Goal: Transaction & Acquisition: Purchase product/service

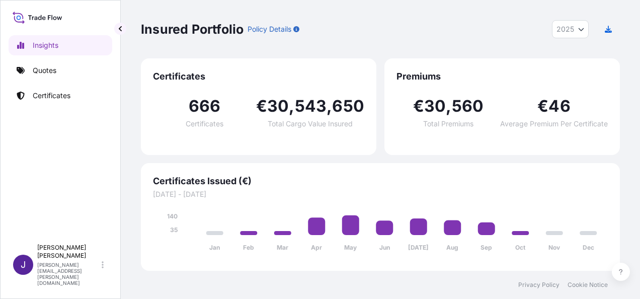
select select "2025"
click at [47, 71] on p "Quotes" at bounding box center [45, 70] width 24 height 10
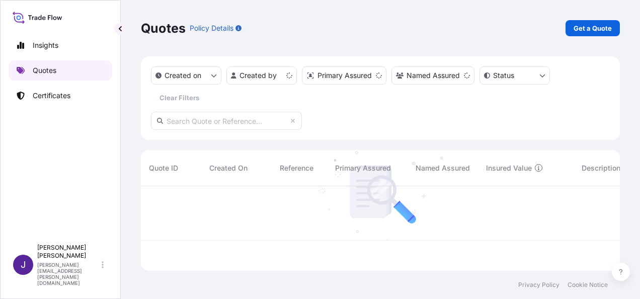
scroll to position [83, 471]
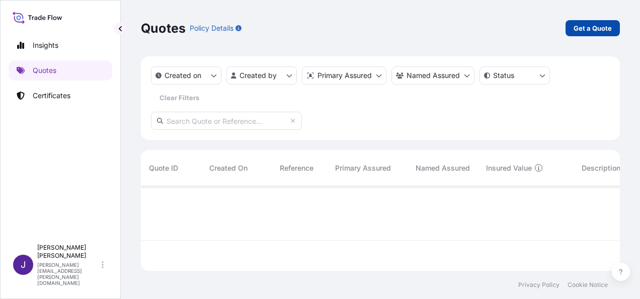
click at [610, 30] on p "Get a Quote" at bounding box center [593, 28] width 38 height 10
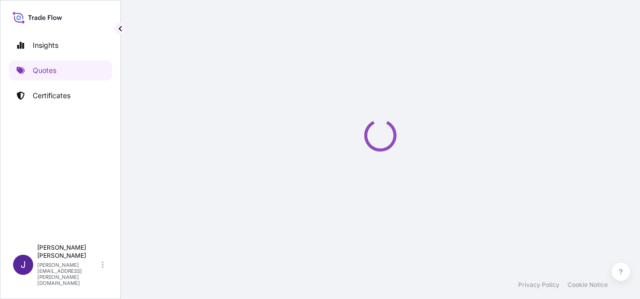
select select "Sea"
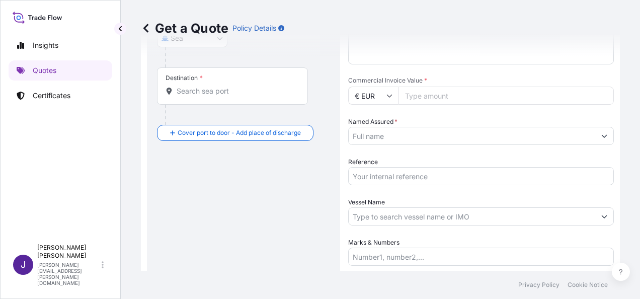
scroll to position [243, 0]
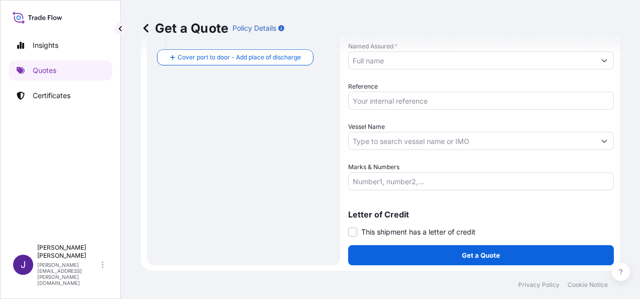
drag, startPoint x: 353, startPoint y: 230, endPoint x: 361, endPoint y: 237, distance: 11.0
click at [353, 229] on span at bounding box center [352, 231] width 9 height 9
click at [348, 226] on input "This shipment has a letter of credit" at bounding box center [348, 226] width 0 height 0
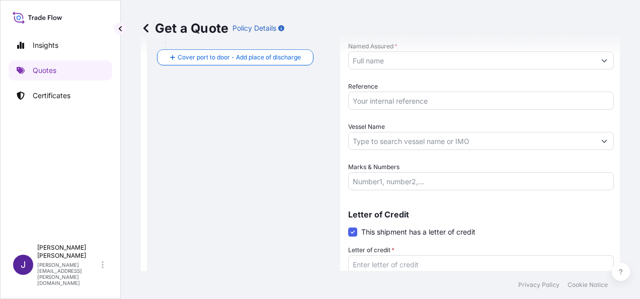
click at [396, 265] on textarea "Letter of credit *" at bounding box center [481, 279] width 266 height 48
type textarea "METALCUBA"
click at [233, 179] on div "Route Details Cover door to port - Add loading place Place of loading Road / [G…" at bounding box center [243, 81] width 173 height 502
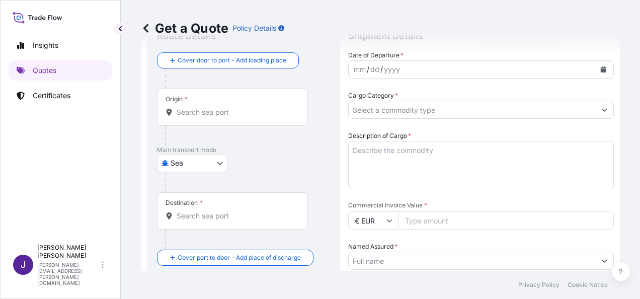
scroll to position [0, 0]
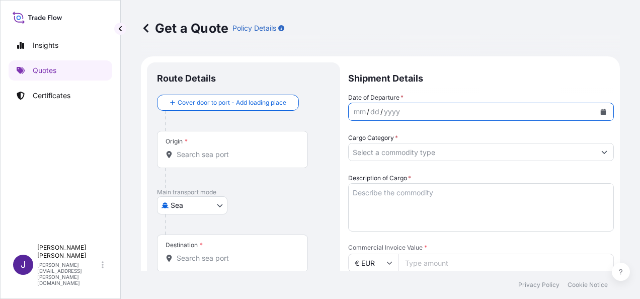
click at [600, 114] on icon "Calendar" at bounding box center [603, 112] width 6 height 6
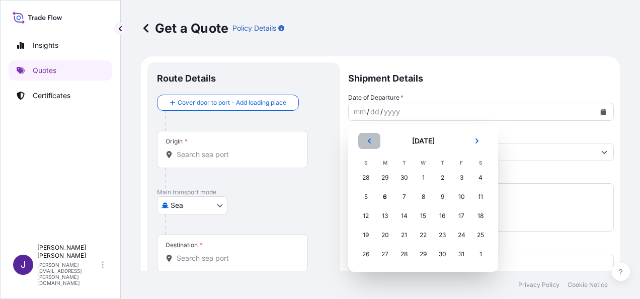
click at [371, 142] on icon "Previous" at bounding box center [369, 141] width 6 height 6
click at [482, 232] on div "27" at bounding box center [480, 235] width 18 height 18
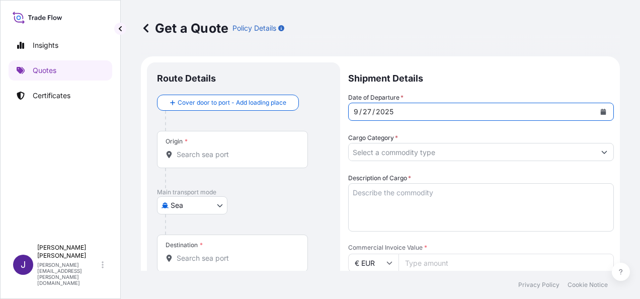
drag, startPoint x: 214, startPoint y: 159, endPoint x: 206, endPoint y: 162, distance: 8.1
click at [213, 157] on input "Origin *" at bounding box center [236, 154] width 119 height 10
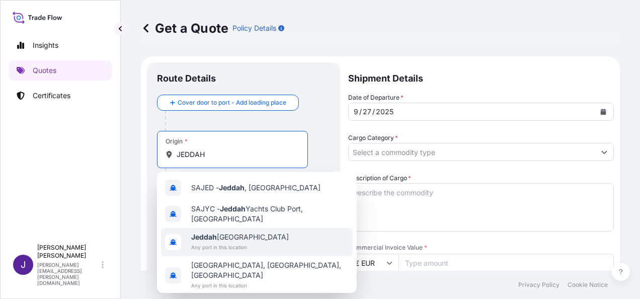
click at [238, 243] on span "Any port in this location" at bounding box center [240, 247] width 98 height 10
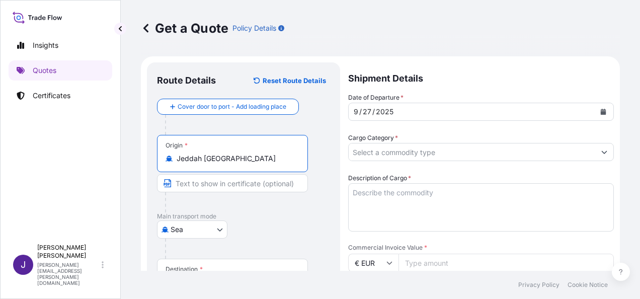
type input "Jeddah [GEOGRAPHIC_DATA]"
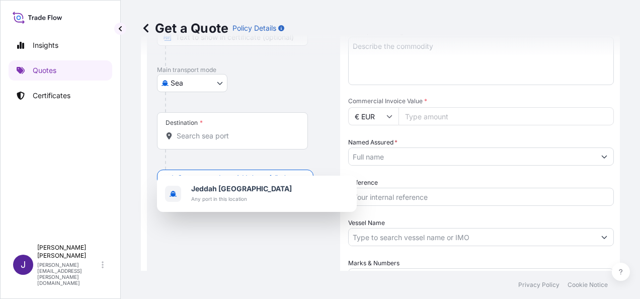
scroll to position [151, 0]
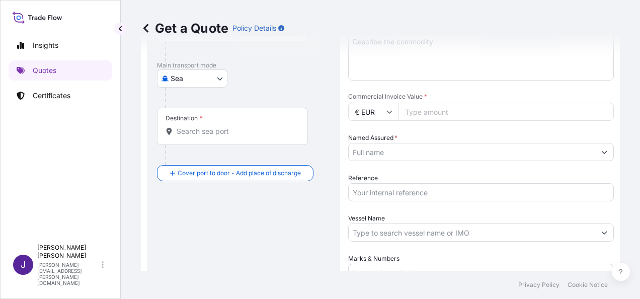
click at [188, 139] on div "Destination *" at bounding box center [232, 126] width 151 height 37
click at [188, 136] on input "Destination *" at bounding box center [236, 131] width 119 height 10
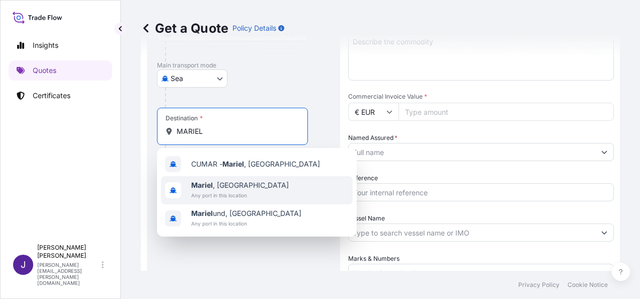
click at [211, 195] on span "Any port in this location" at bounding box center [240, 195] width 98 height 10
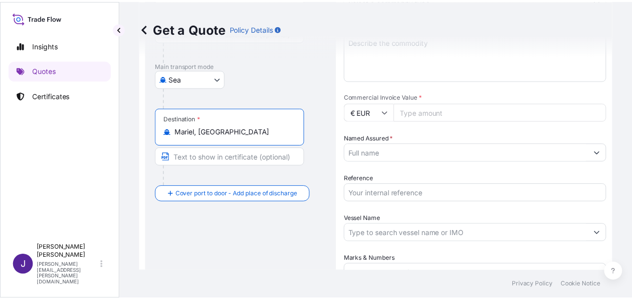
scroll to position [0, 0]
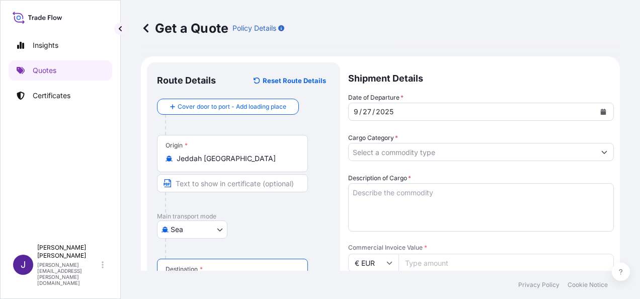
type input "Mariel, [GEOGRAPHIC_DATA]"
click at [408, 147] on input "Cargo Category *" at bounding box center [472, 152] width 247 height 18
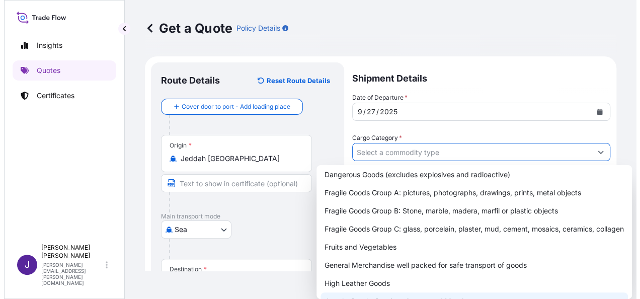
scroll to position [101, 0]
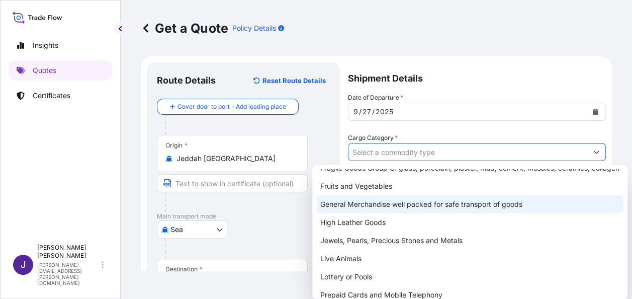
click at [364, 213] on div "General Merchandise well packed for safe transport of goods" at bounding box center [469, 204] width 307 height 18
type input "General Merchandise well packed for safe transport of goods"
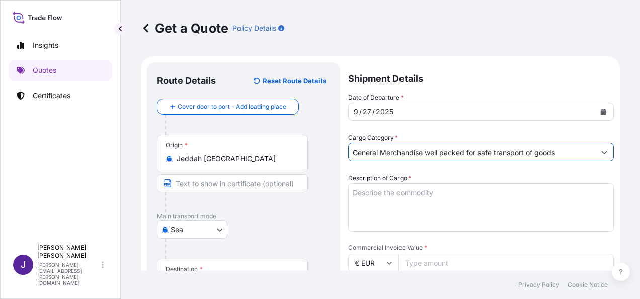
click at [390, 192] on textarea "Description of Cargo *" at bounding box center [481, 207] width 266 height 48
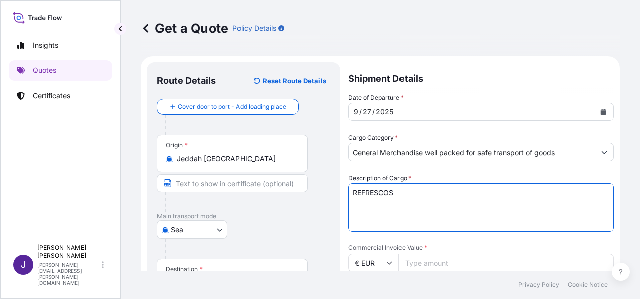
type textarea "REFRESCOS"
click at [438, 263] on input "Commercial Invoice Value *" at bounding box center [506, 263] width 215 height 18
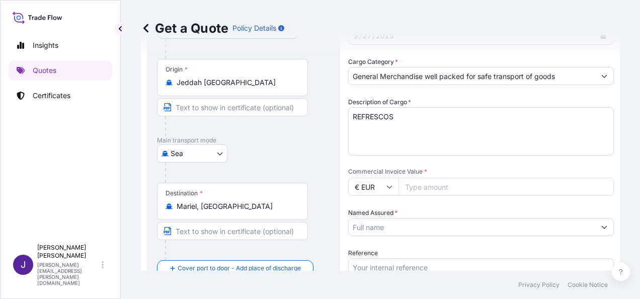
scroll to position [201, 0]
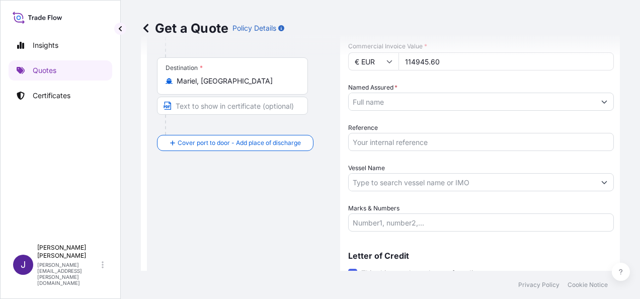
type input "114945.60"
click at [419, 143] on input "Reference" at bounding box center [481, 142] width 266 height 18
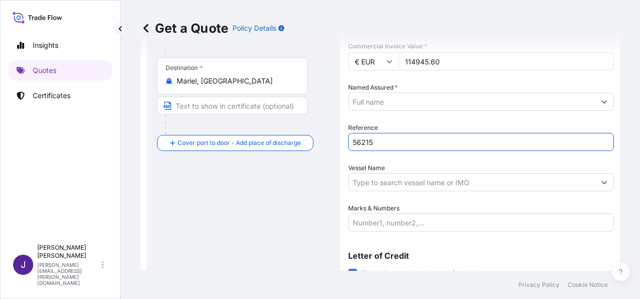
type input "56215"
click at [416, 100] on input "Named Assured *" at bounding box center [468, 102] width 239 height 18
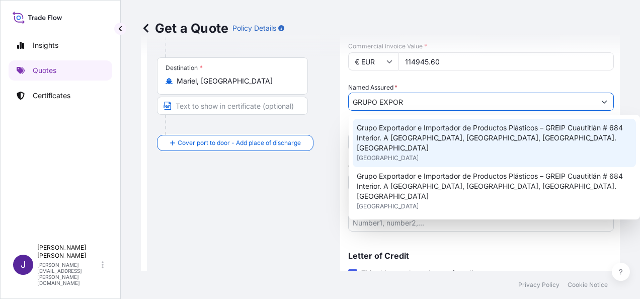
click at [531, 130] on span "Grupo Exportador e Importador de Productos Plásticos – GREIP Cuautitlán # 684 I…" at bounding box center [494, 138] width 275 height 30
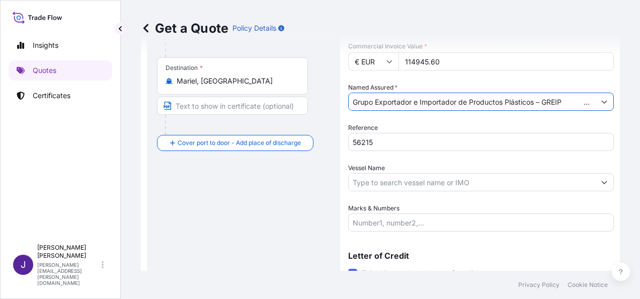
type input "Grupo Exportador e Importador de Productos Plásticos – GREIP Cuautitlán # 684 I…"
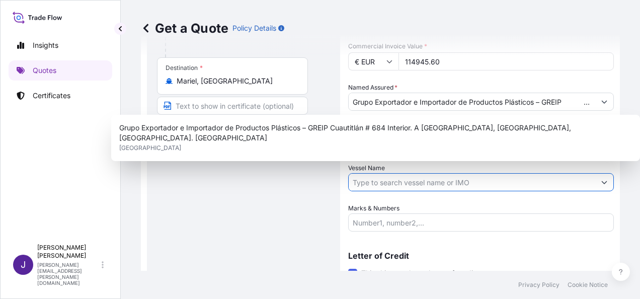
click at [467, 181] on input "Vessel Name" at bounding box center [472, 182] width 247 height 18
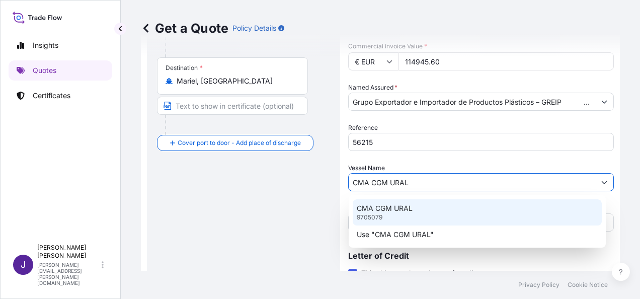
click at [395, 206] on p "CMA CGM URAL" at bounding box center [385, 208] width 56 height 10
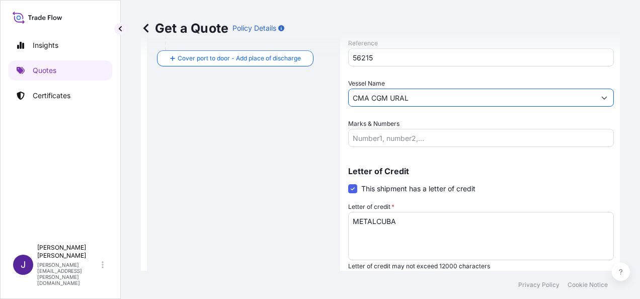
scroll to position [302, 0]
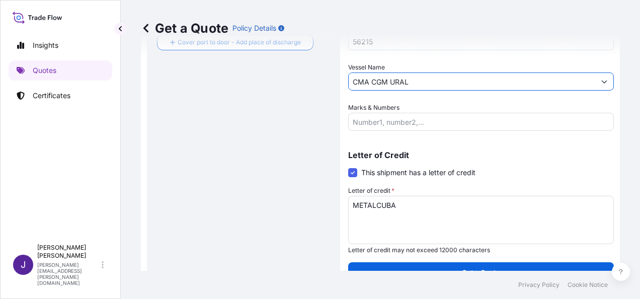
type input "CMA CGM URAL"
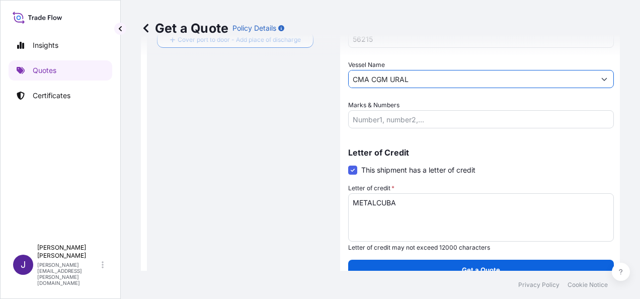
scroll to position [319, 0]
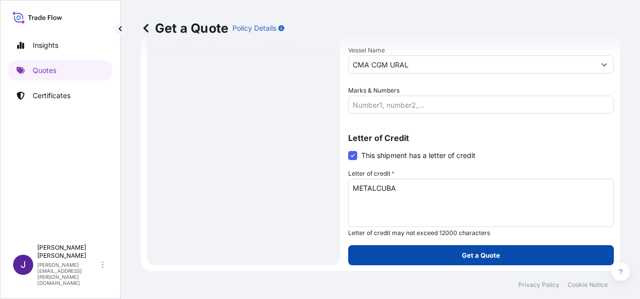
click at [510, 249] on button "Get a Quote" at bounding box center [481, 255] width 266 height 20
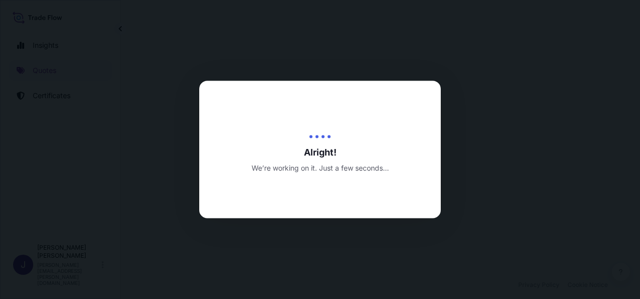
select select "Sea"
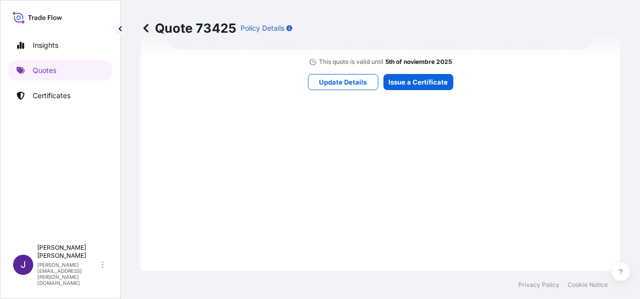
scroll to position [1053, 0]
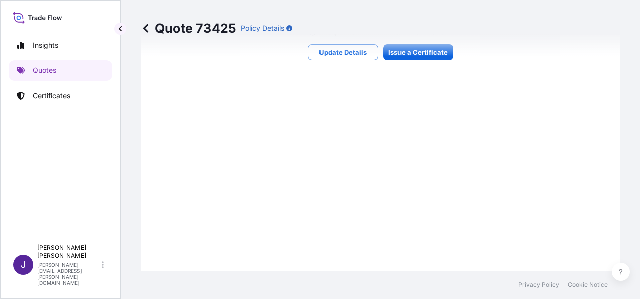
click at [437, 54] on div "Quote 73425 Policy Details" at bounding box center [380, 28] width 479 height 56
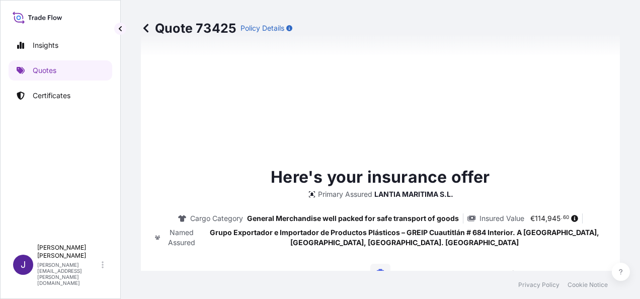
type input "[DATE]"
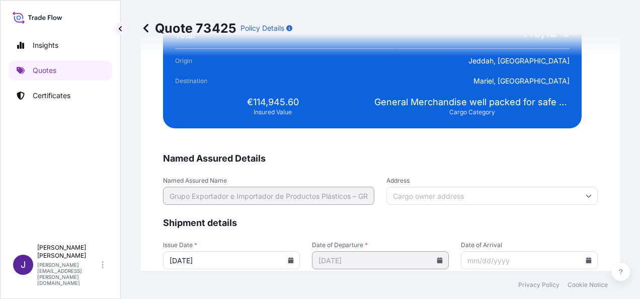
scroll to position [2064, 0]
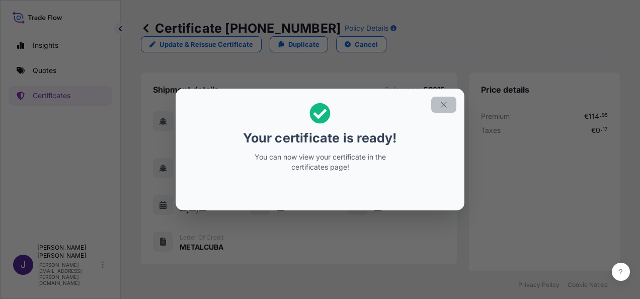
click at [445, 101] on icon "button" at bounding box center [443, 104] width 9 height 9
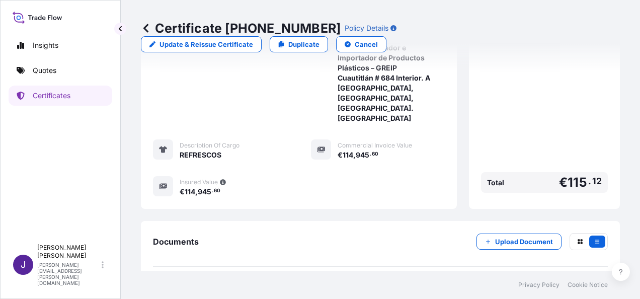
scroll to position [299, 0]
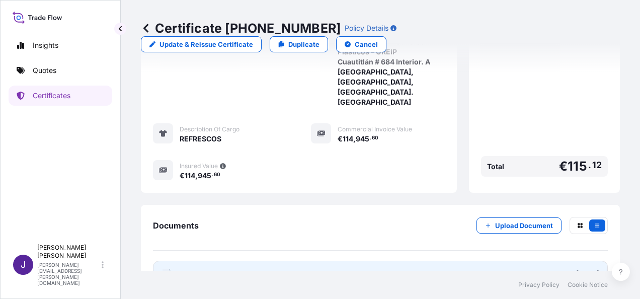
click at [294, 261] on link "PDF Certificate [DATE]" at bounding box center [380, 274] width 455 height 26
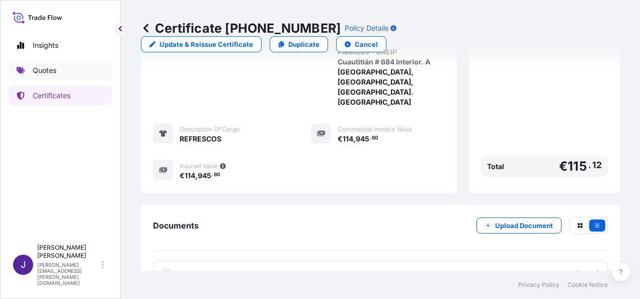
click at [43, 67] on p "Quotes" at bounding box center [45, 70] width 24 height 10
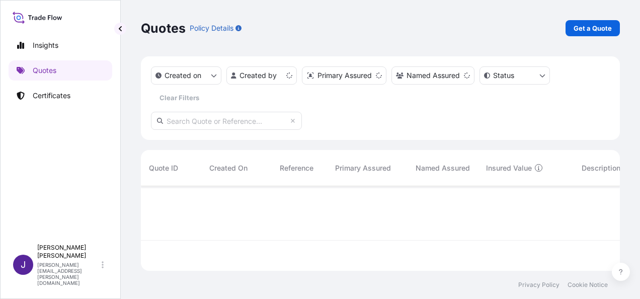
scroll to position [83, 471]
click at [599, 30] on p "Get a Quote" at bounding box center [593, 28] width 38 height 10
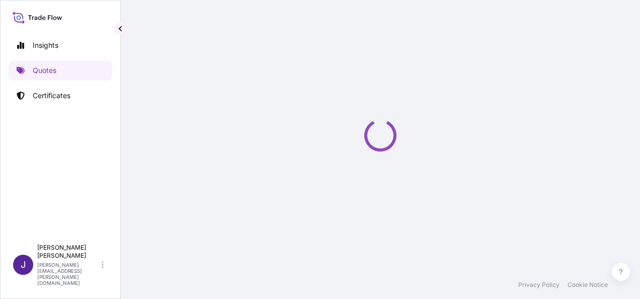
scroll to position [16, 0]
select select "Sea"
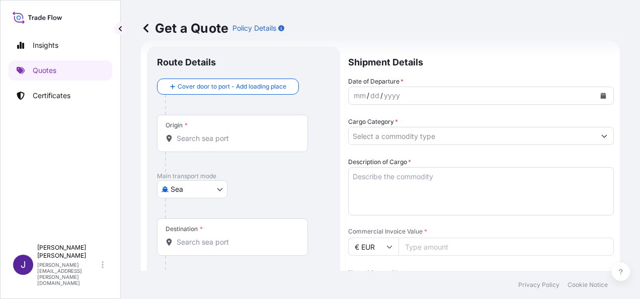
click at [601, 94] on icon "Calendar" at bounding box center [604, 96] width 6 height 6
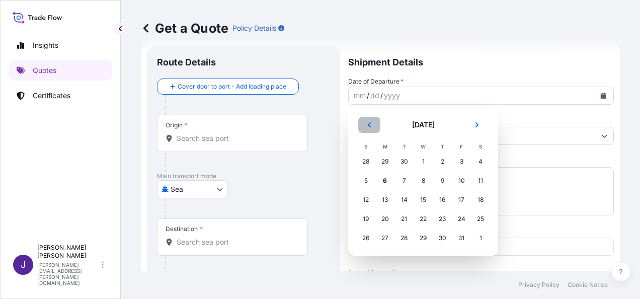
click at [367, 121] on button "Previous" at bounding box center [369, 125] width 22 height 16
click at [407, 179] on div "9" at bounding box center [404, 181] width 18 height 18
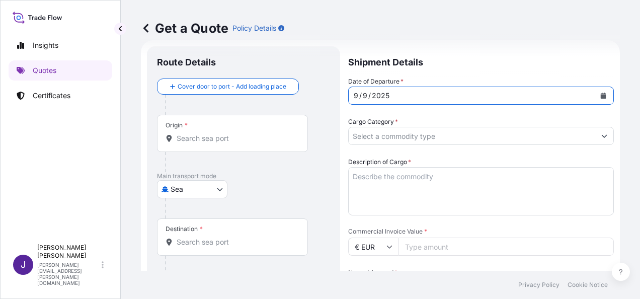
click at [256, 138] on input "Origin *" at bounding box center [236, 138] width 119 height 10
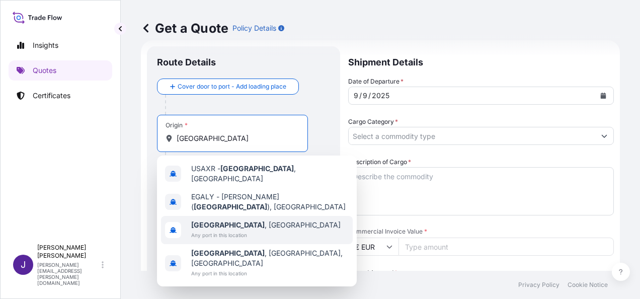
click at [256, 218] on div "[GEOGRAPHIC_DATA] , [GEOGRAPHIC_DATA] Any port in this location" at bounding box center [257, 230] width 192 height 28
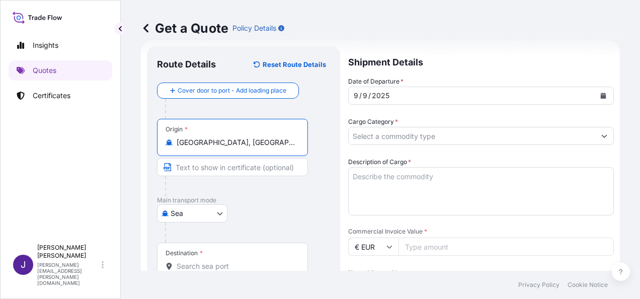
type input "[GEOGRAPHIC_DATA], [GEOGRAPHIC_DATA]"
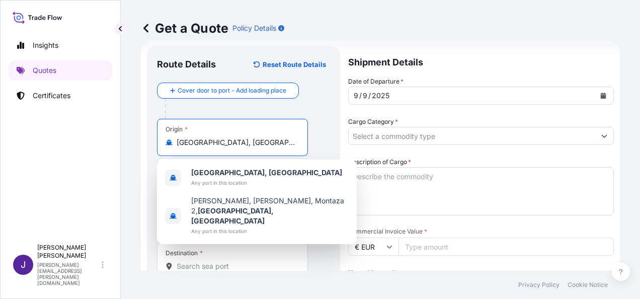
click at [231, 262] on input "Destination *" at bounding box center [236, 266] width 119 height 10
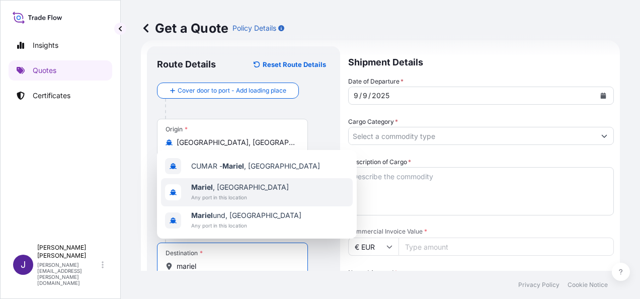
click at [222, 187] on span "Mariel , [GEOGRAPHIC_DATA]" at bounding box center [240, 187] width 98 height 10
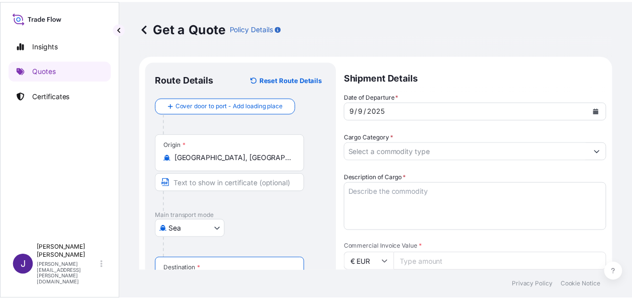
scroll to position [0, 0]
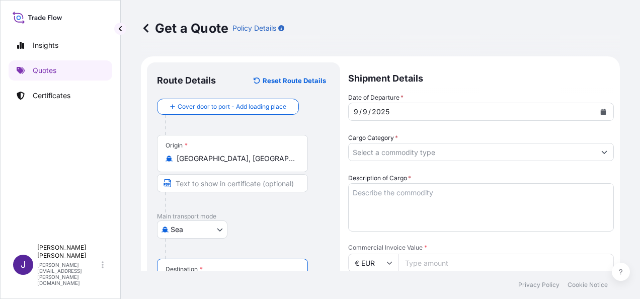
type input "Mariel, [GEOGRAPHIC_DATA]"
click at [479, 155] on input "Cargo Category *" at bounding box center [472, 152] width 247 height 18
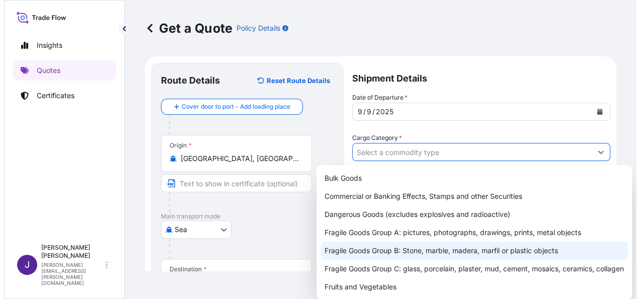
scroll to position [101, 0]
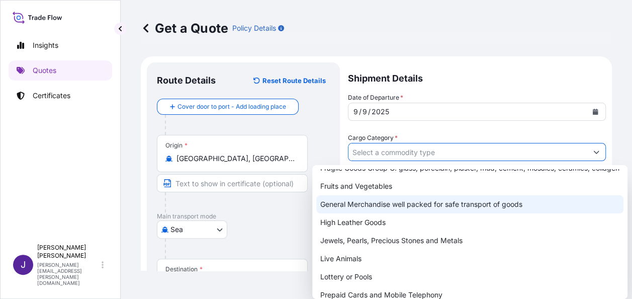
click at [406, 213] on div "General Merchandise well packed for safe transport of goods" at bounding box center [469, 204] width 307 height 18
type input "General Merchandise well packed for safe transport of goods"
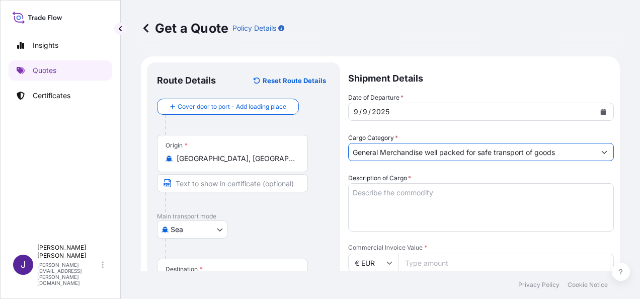
click at [412, 193] on textarea "Description of Cargo *" at bounding box center [481, 207] width 266 height 48
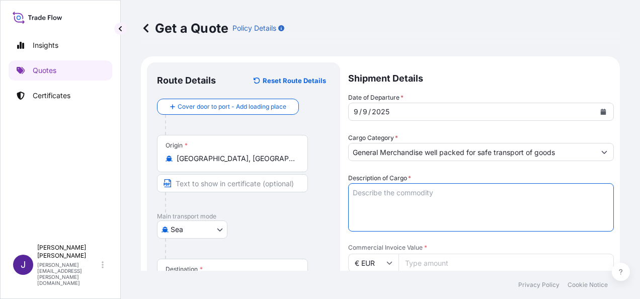
paste textarea "CHIPS SURTIDO"
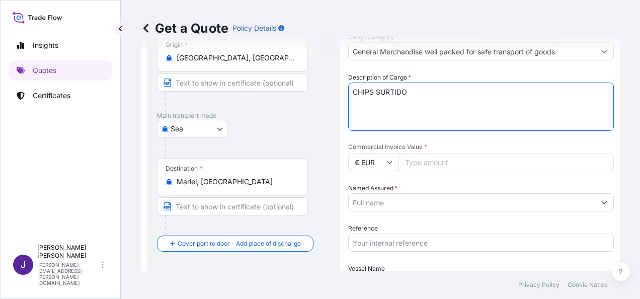
type textarea "CHIPS SURTIDO"
click at [410, 196] on input "Named Assured *" at bounding box center [472, 202] width 247 height 18
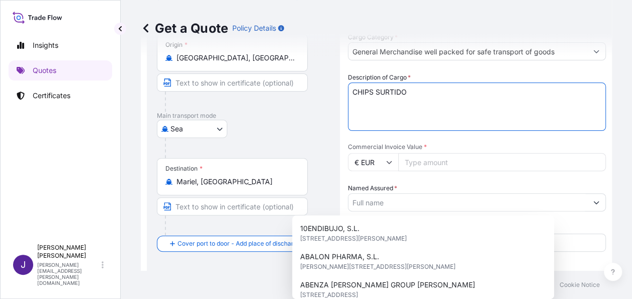
click at [489, 102] on textarea "CHIPS SURTIDO" at bounding box center [477, 107] width 258 height 48
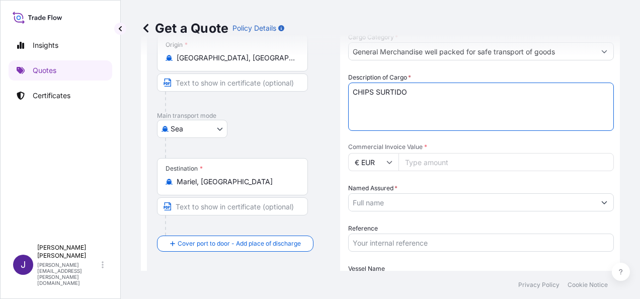
click at [401, 243] on input "Reference" at bounding box center [481, 242] width 266 height 18
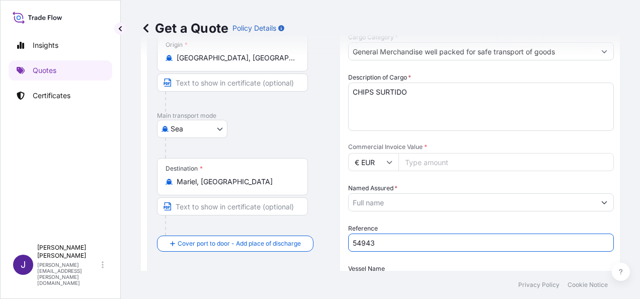
type input "54943"
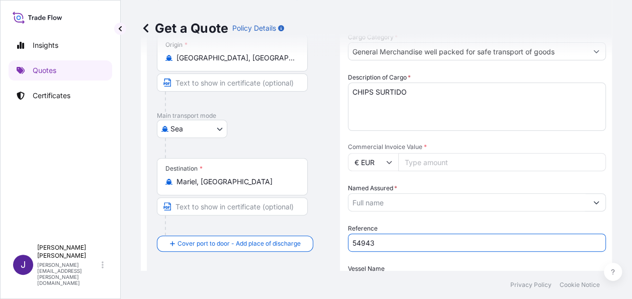
click at [410, 199] on input "Named Assured *" at bounding box center [468, 202] width 239 height 18
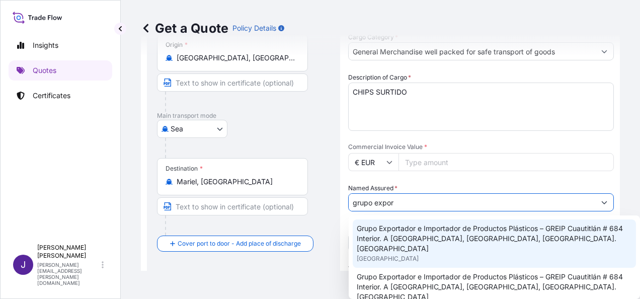
click at [432, 242] on span "Grupo Exportador e Importador de Productos Plásticos – GREIP Cuautitlán # 684 I…" at bounding box center [494, 238] width 275 height 30
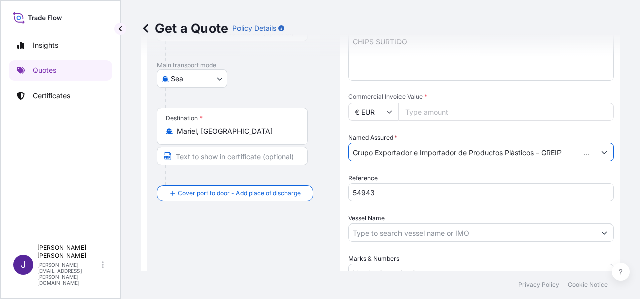
scroll to position [151, 0]
type input "Grupo Exportador e Importador de Productos Plásticos – GREIP Cuautitlán # 684 I…"
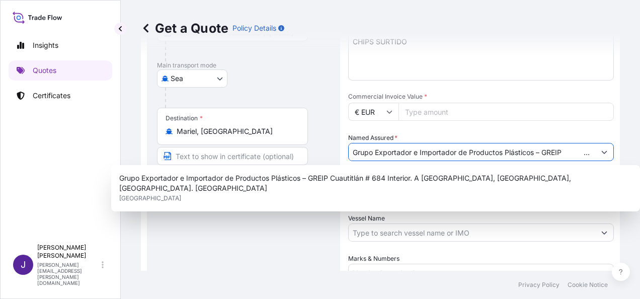
click at [463, 228] on input "Vessel Name" at bounding box center [472, 232] width 247 height 18
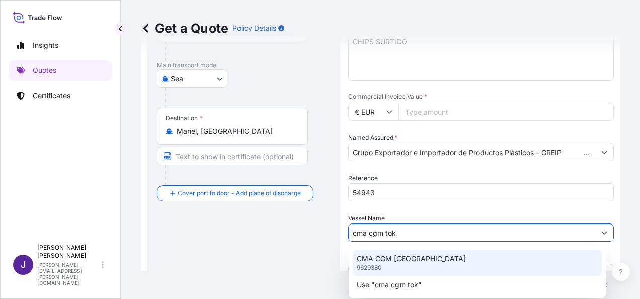
click at [432, 259] on div "CMA CGM [GEOGRAPHIC_DATA] 9629380" at bounding box center [477, 263] width 249 height 26
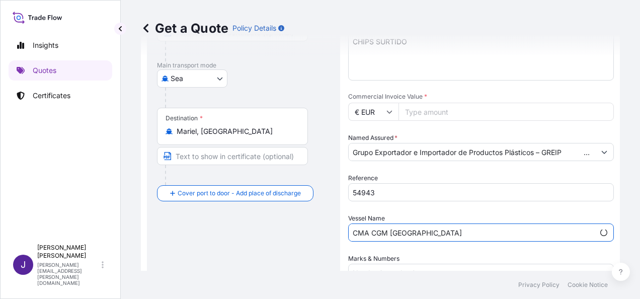
scroll to position [243, 0]
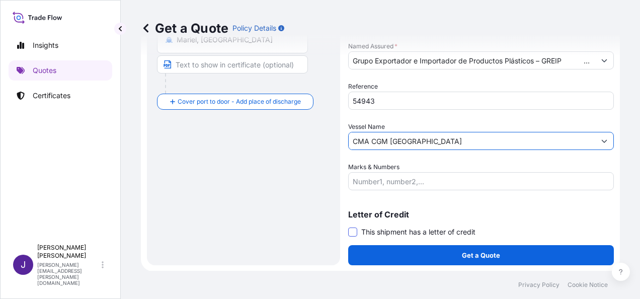
type input "CMA CGM [GEOGRAPHIC_DATA]"
click at [353, 230] on span at bounding box center [352, 231] width 9 height 9
click at [348, 226] on input "This shipment has a letter of credit" at bounding box center [348, 226] width 0 height 0
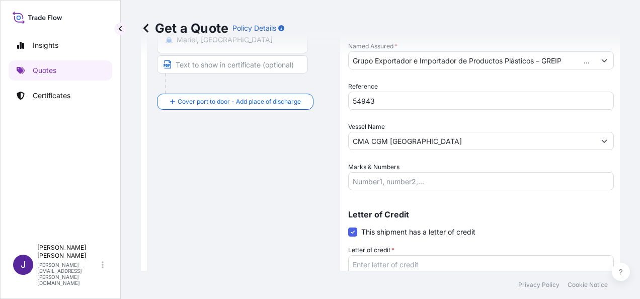
click at [373, 263] on textarea "Letter of credit *" at bounding box center [481, 279] width 266 height 48
paste textarea "EMPRESA IMPORTADORA, EXPORTADORA Y COMERCIALIZADORA DE METALES, METALCUBA [STRE…"
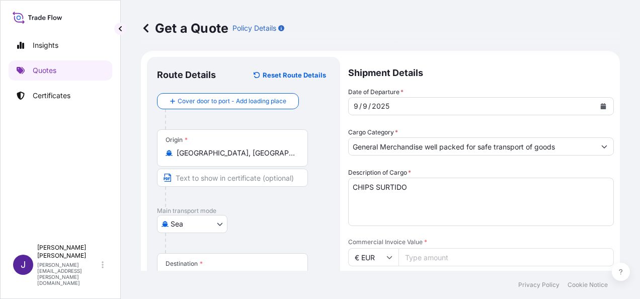
scroll to position [0, 0]
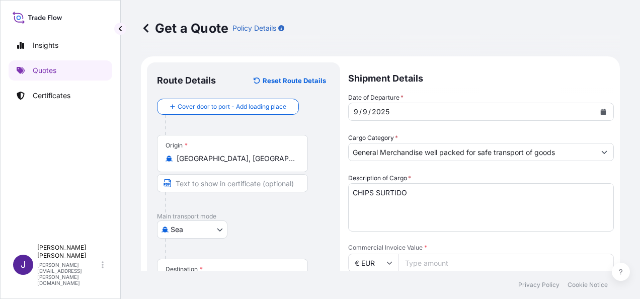
type textarea "EMPRESA IMPORTADORA, EXPORTADORA Y COMERCIALIZADORA DE METALES, METALCUBA [STRE…"
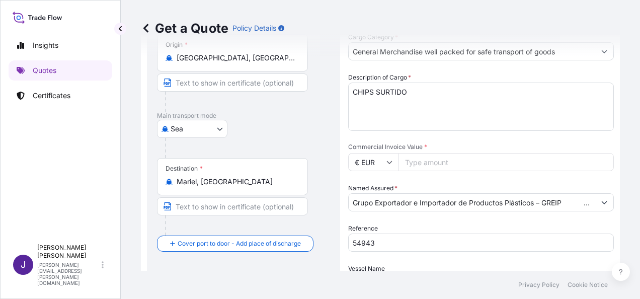
click at [462, 161] on input "Commercial Invoice Value *" at bounding box center [506, 162] width 215 height 18
type input "53247.13"
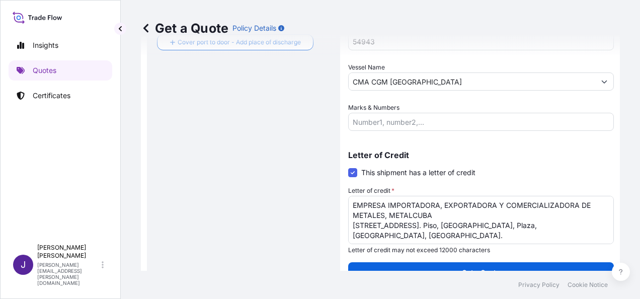
scroll to position [319, 0]
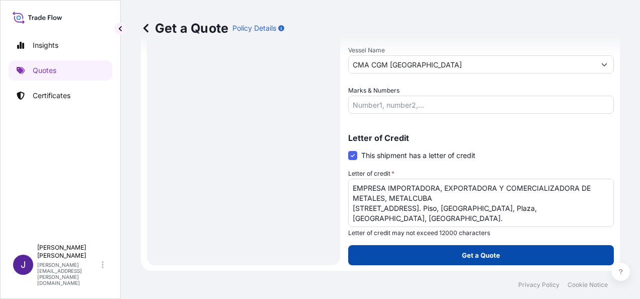
click at [496, 262] on button "Get a Quote" at bounding box center [481, 255] width 266 height 20
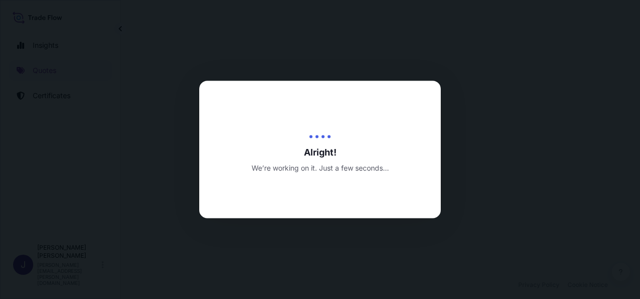
select select "Sea"
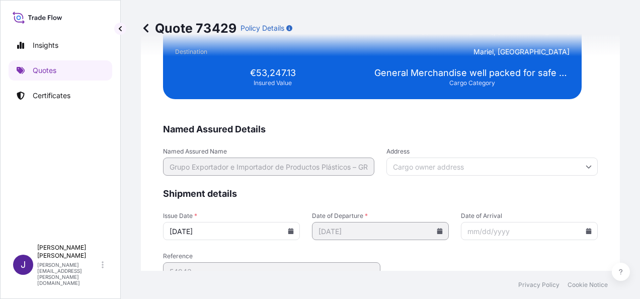
scroll to position [2064, 0]
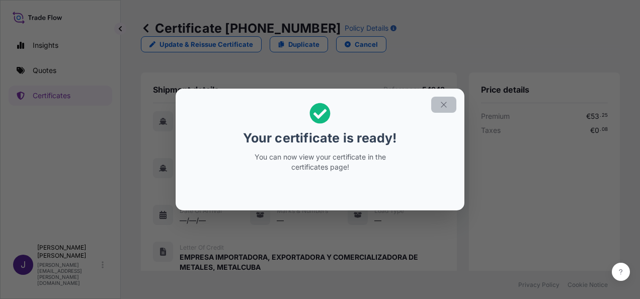
click at [440, 100] on icon "button" at bounding box center [443, 104] width 9 height 9
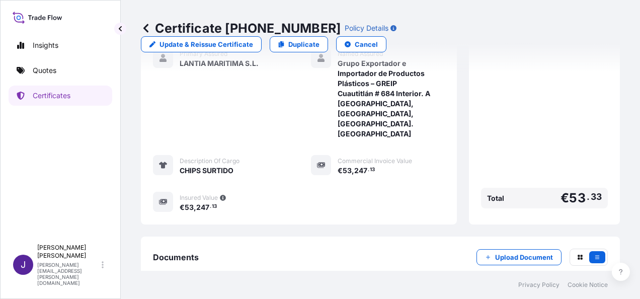
scroll to position [309, 0]
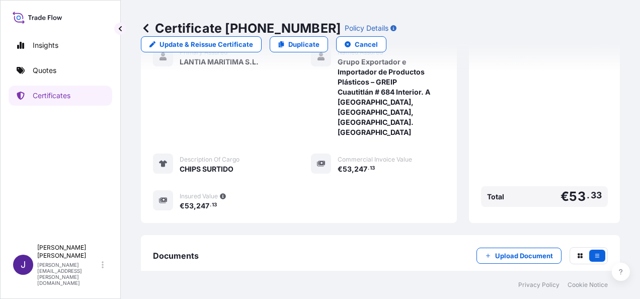
click at [355, 291] on link "PDF Certificate [DATE]" at bounding box center [380, 304] width 455 height 26
click at [44, 71] on p "Quotes" at bounding box center [45, 70] width 24 height 10
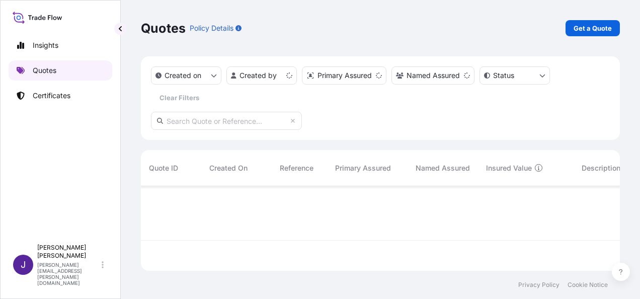
scroll to position [83, 471]
click at [598, 30] on p "Get a Quote" at bounding box center [593, 28] width 38 height 10
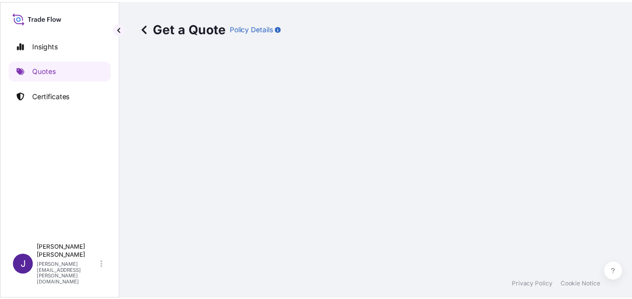
scroll to position [16, 0]
select select "Sea"
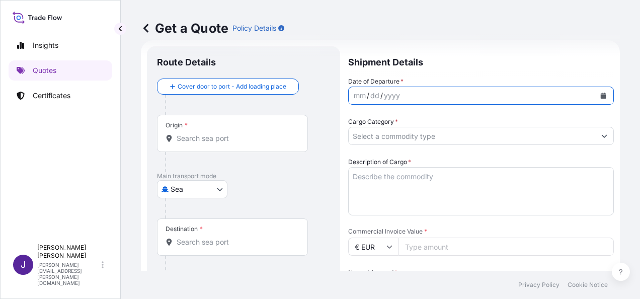
click at [600, 94] on icon "Calendar" at bounding box center [603, 96] width 6 height 6
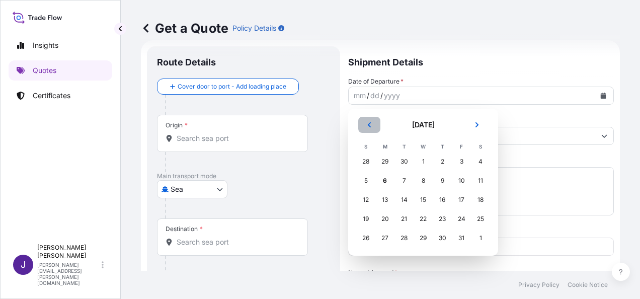
click at [371, 124] on icon "Previous" at bounding box center [369, 125] width 6 height 6
click at [462, 218] on div "26" at bounding box center [461, 219] width 18 height 18
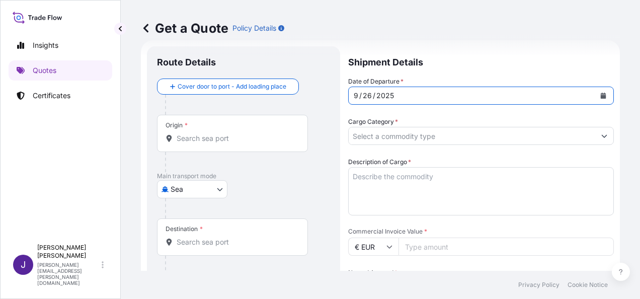
click at [467, 133] on input "Cargo Category *" at bounding box center [472, 136] width 247 height 18
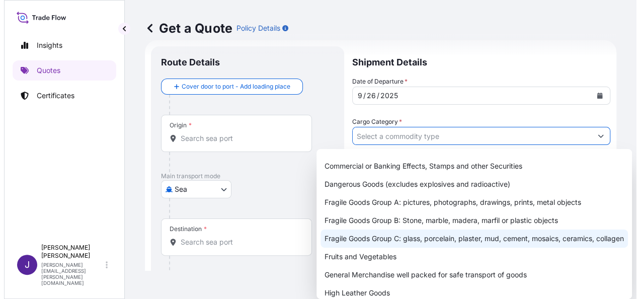
scroll to position [50, 0]
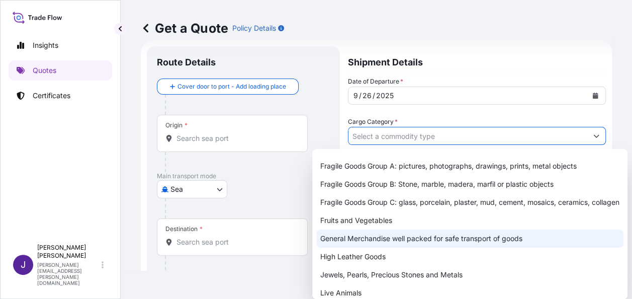
click at [392, 248] on div "General Merchandise well packed for safe transport of goods" at bounding box center [469, 238] width 307 height 18
type input "General Merchandise well packed for safe transport of goods"
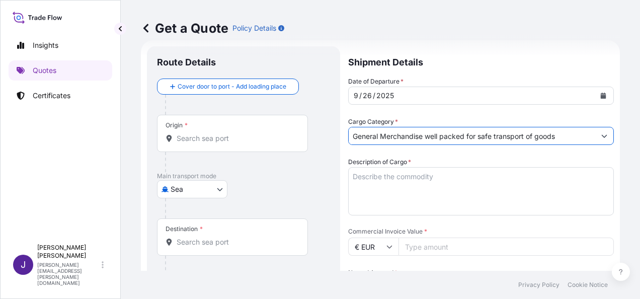
click at [231, 141] on input "Origin *" at bounding box center [236, 138] width 119 height 10
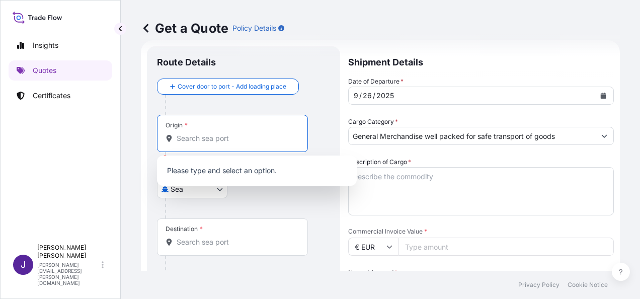
click at [394, 172] on textarea "Description of Cargo *" at bounding box center [481, 191] width 266 height 48
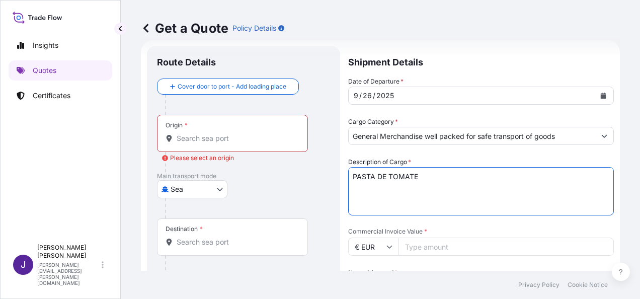
type textarea "PASTA DE TOMATE"
click at [201, 135] on input "Origin * Please select an origin" at bounding box center [236, 138] width 119 height 10
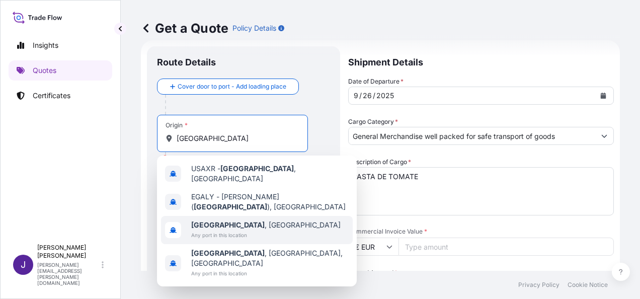
click at [213, 230] on span "Any port in this location" at bounding box center [265, 235] width 149 height 10
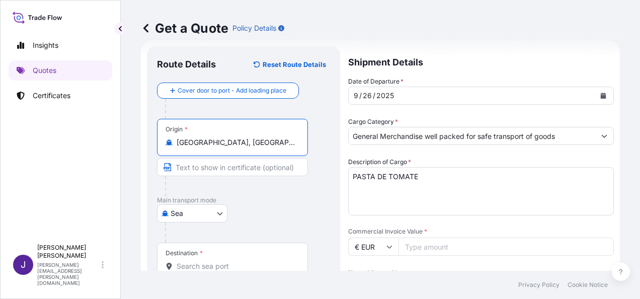
type input "[GEOGRAPHIC_DATA], [GEOGRAPHIC_DATA]"
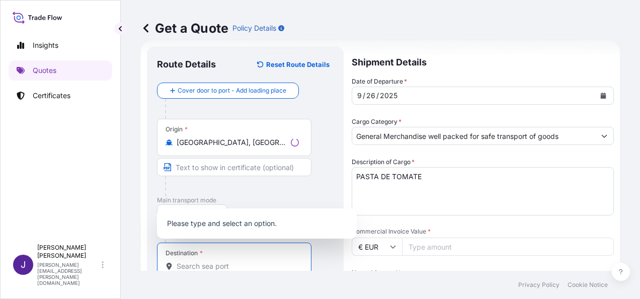
click at [201, 264] on input "Destination *" at bounding box center [238, 266] width 122 height 10
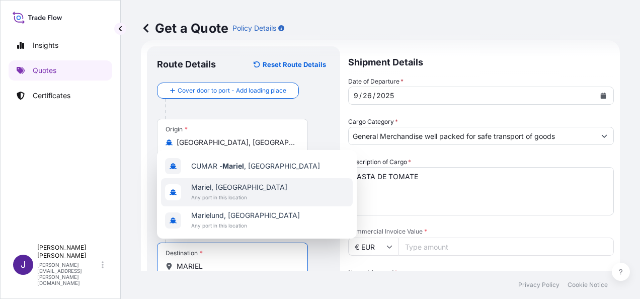
click at [217, 188] on span "Mariel, [GEOGRAPHIC_DATA]" at bounding box center [239, 187] width 96 height 10
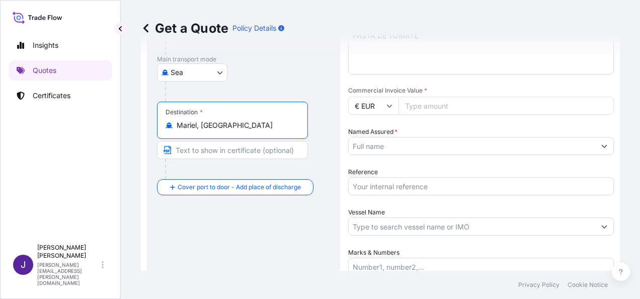
scroll to position [167, 0]
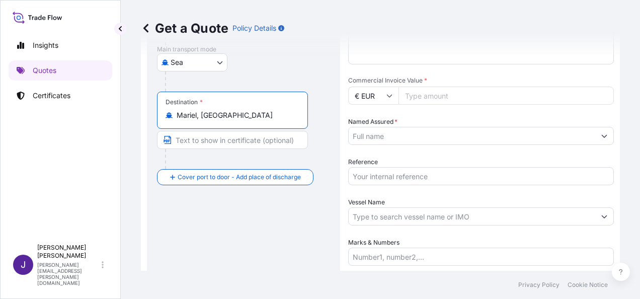
type input "Mariel, [GEOGRAPHIC_DATA]"
click at [450, 93] on input "Commercial Invoice Value *" at bounding box center [506, 96] width 215 height 18
type input "47028.52"
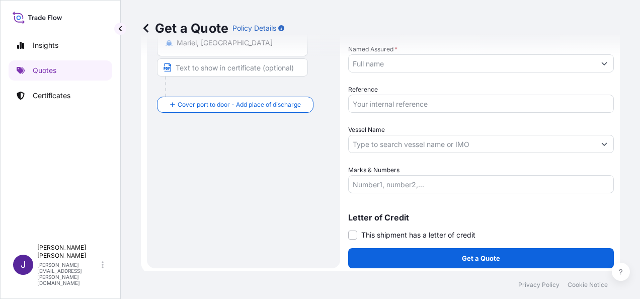
scroll to position [243, 0]
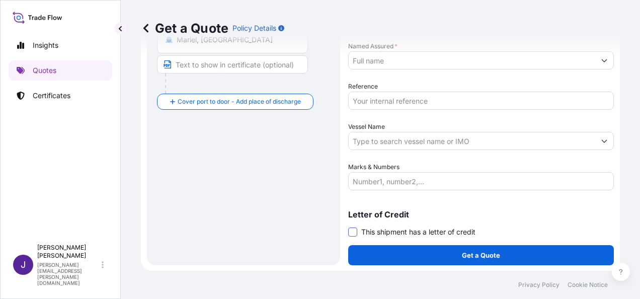
click at [350, 229] on span at bounding box center [352, 231] width 9 height 9
click at [348, 226] on input "This shipment has a letter of credit" at bounding box center [348, 226] width 0 height 0
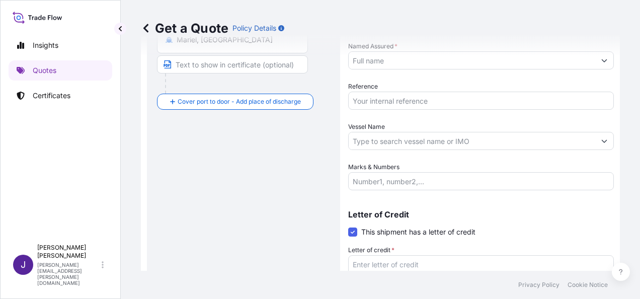
click at [387, 262] on textarea "Letter of credit *" at bounding box center [481, 279] width 266 height 48
paste textarea "EMPRESA IMPORTADORA, EXPORTADORA Y COMERCIALIZADORA DE METALES, METALCUBA [STRE…"
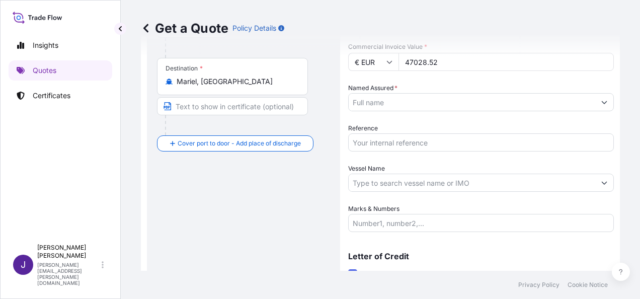
scroll to position [160, 0]
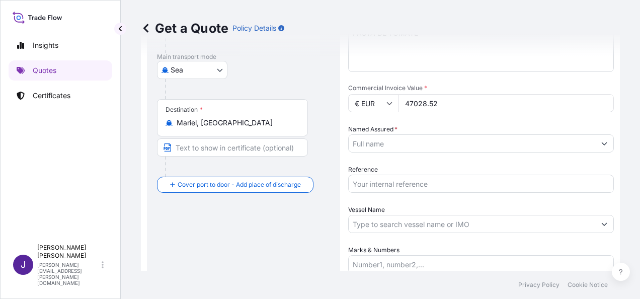
type textarea "EMPRESA IMPORTADORA, EXPORTADORA Y COMERCIALIZADORA DE METALES, METALCUBA [STRE…"
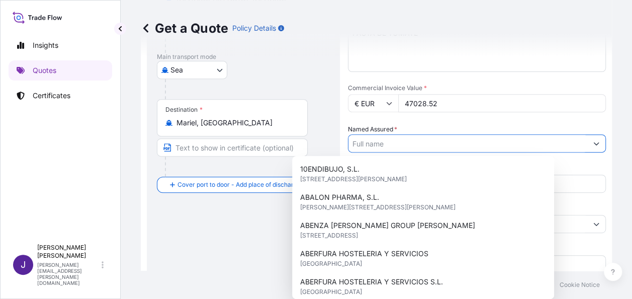
click at [423, 144] on input "Named Assured *" at bounding box center [468, 143] width 239 height 18
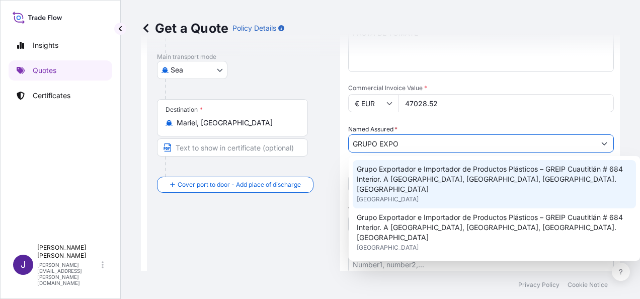
click at [416, 171] on span "Grupo Exportador e Importador de Productos Plásticos – GREIP Cuautitlán # 684 I…" at bounding box center [494, 179] width 275 height 30
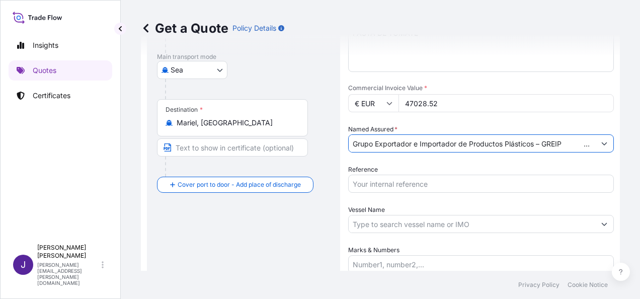
type input "Grupo Exportador e Importador de Productos Plásticos – GREIP Cuautitlán # 684 I…"
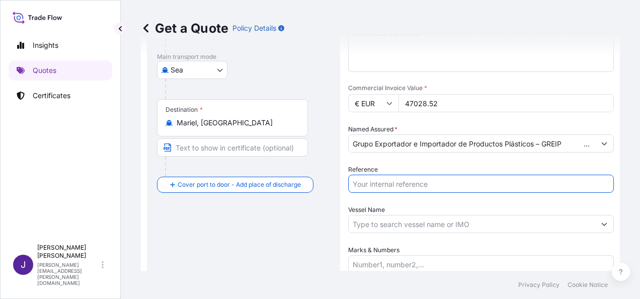
click at [412, 181] on input "Reference" at bounding box center [481, 184] width 266 height 18
type input "56761"
click at [459, 224] on input "Vessel Name" at bounding box center [472, 224] width 247 height 18
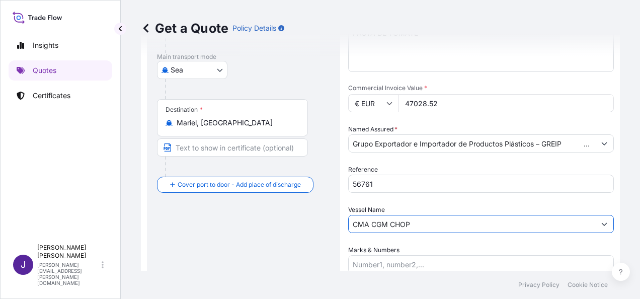
click at [434, 222] on input "CMA CGM CHOP" at bounding box center [472, 224] width 247 height 18
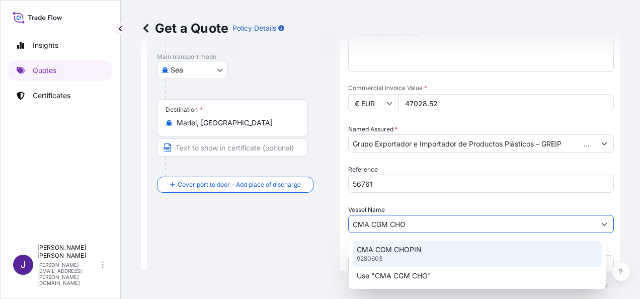
click at [422, 247] on div "CMA CGM CHOPIN 9280603" at bounding box center [477, 254] width 249 height 26
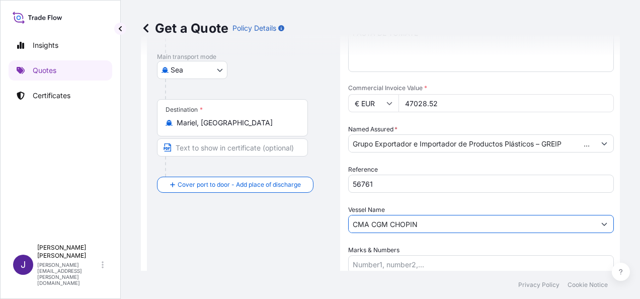
type input "CMA CGM CHOPIN"
click at [261, 243] on div "Route Details Reset Route Details Cover door to port - Add loading place Place …" at bounding box center [243, 164] width 173 height 502
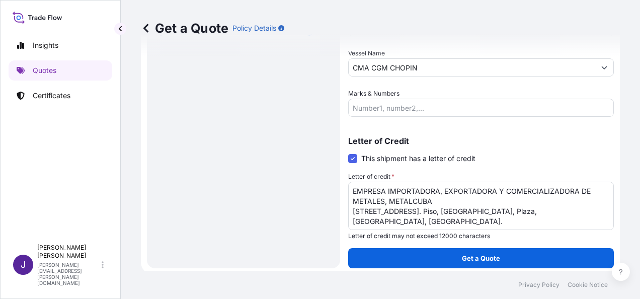
scroll to position [319, 0]
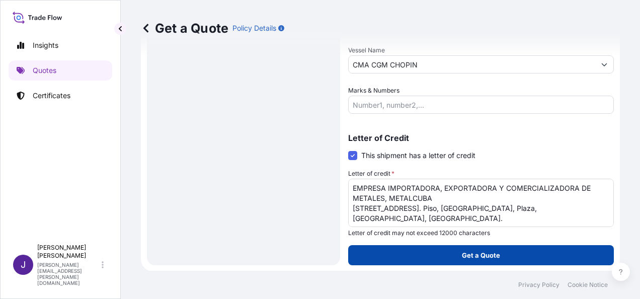
click at [499, 257] on button "Get a Quote" at bounding box center [481, 255] width 266 height 20
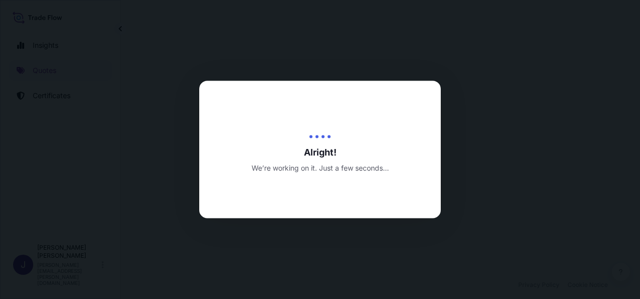
select select "Sea"
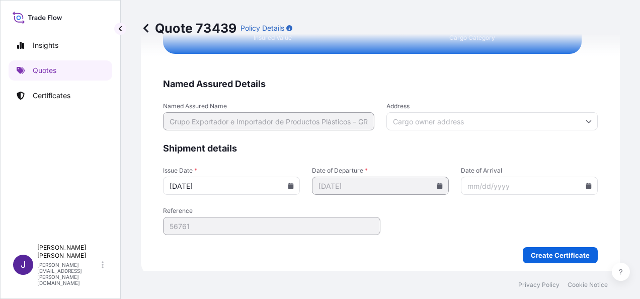
scroll to position [2064, 0]
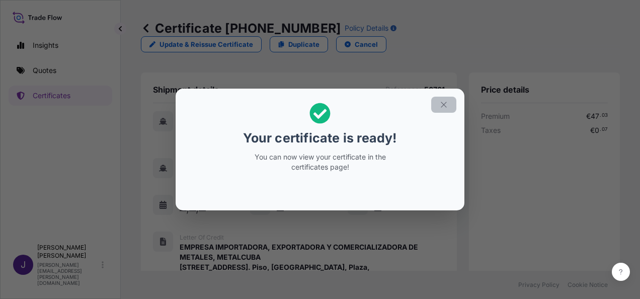
click at [443, 104] on icon "button" at bounding box center [443, 104] width 9 height 9
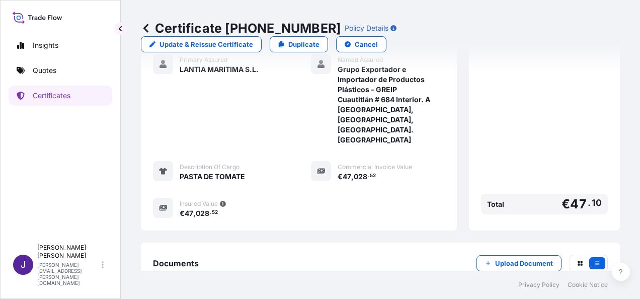
scroll to position [309, 0]
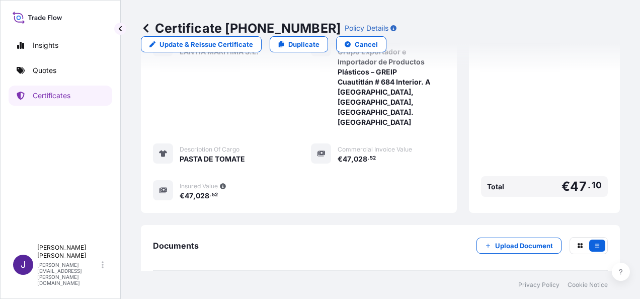
click at [252, 281] on link "PDF Certificate [DATE]" at bounding box center [380, 294] width 455 height 26
click at [47, 65] on p "Quotes" at bounding box center [45, 70] width 24 height 10
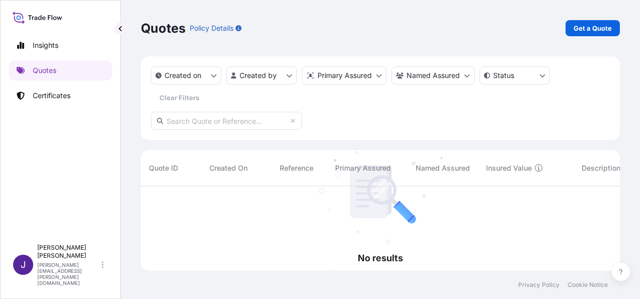
scroll to position [113, 471]
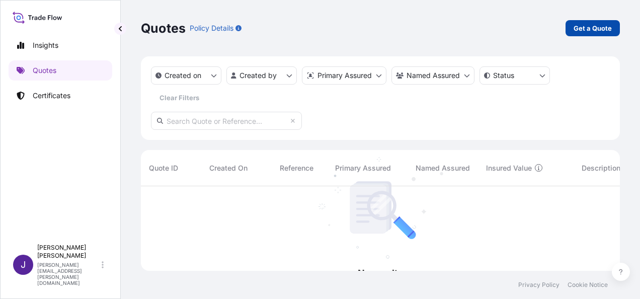
click at [578, 30] on p "Get a Quote" at bounding box center [593, 28] width 38 height 10
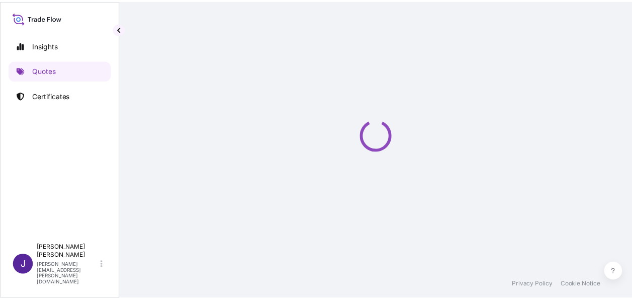
scroll to position [16, 0]
select select "Sea"
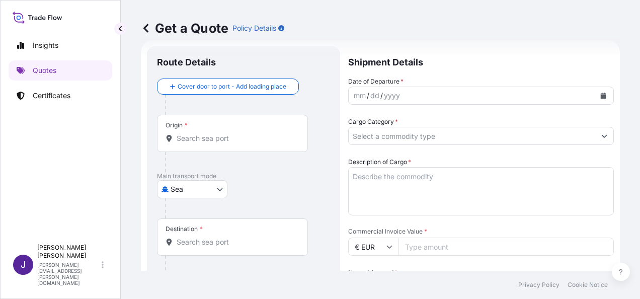
click at [216, 140] on input "Origin *" at bounding box center [236, 138] width 119 height 10
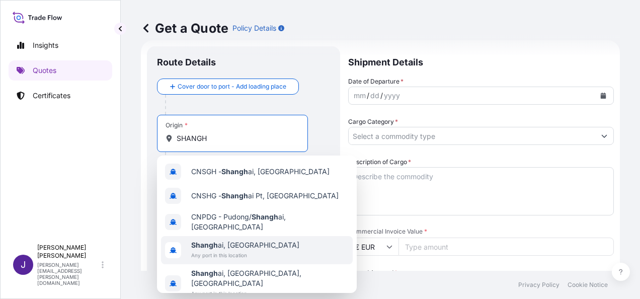
click at [221, 250] on span "Any port in this location" at bounding box center [245, 255] width 108 height 10
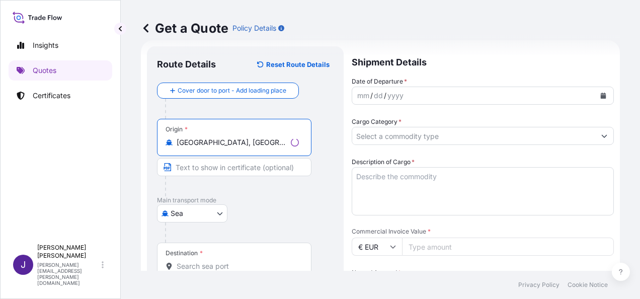
type input "[GEOGRAPHIC_DATA], [GEOGRAPHIC_DATA]"
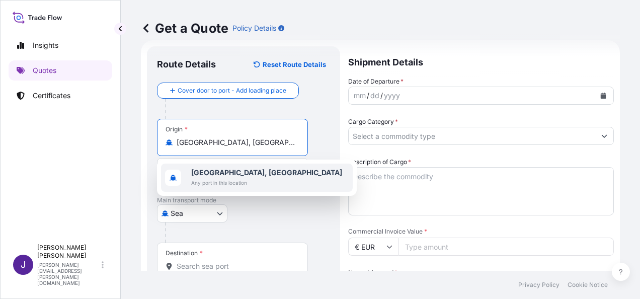
click at [235, 175] on b "[GEOGRAPHIC_DATA], [GEOGRAPHIC_DATA]" at bounding box center [266, 172] width 151 height 9
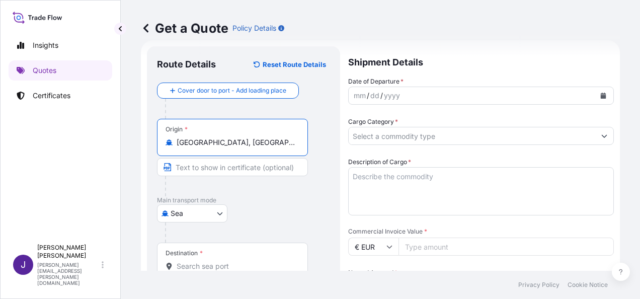
click at [233, 265] on input "Destination *" at bounding box center [236, 266] width 119 height 10
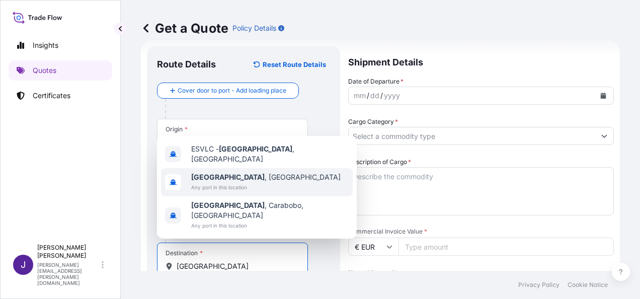
click at [229, 182] on span "[GEOGRAPHIC_DATA] , [GEOGRAPHIC_DATA]" at bounding box center [265, 177] width 149 height 10
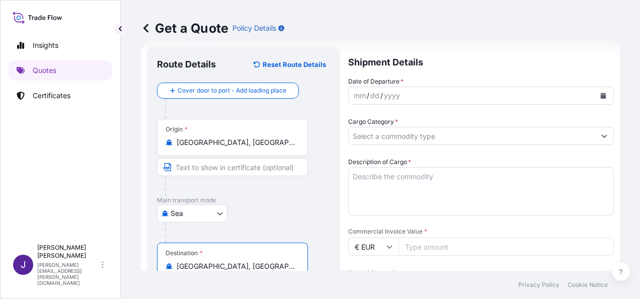
type input "[GEOGRAPHIC_DATA], [GEOGRAPHIC_DATA]"
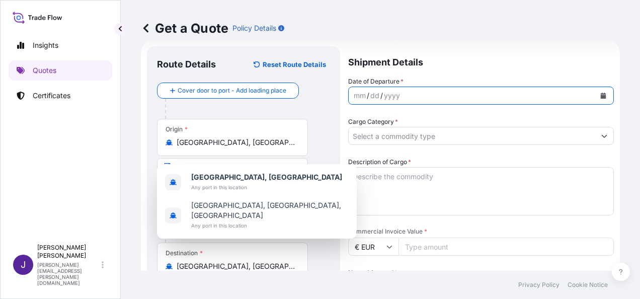
click at [601, 94] on icon "Calendar" at bounding box center [604, 96] width 6 height 6
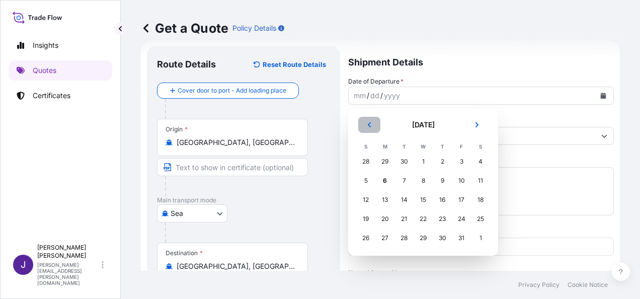
click at [367, 124] on icon "Previous" at bounding box center [369, 125] width 6 height 6
click at [440, 180] on div "11" at bounding box center [442, 181] width 18 height 18
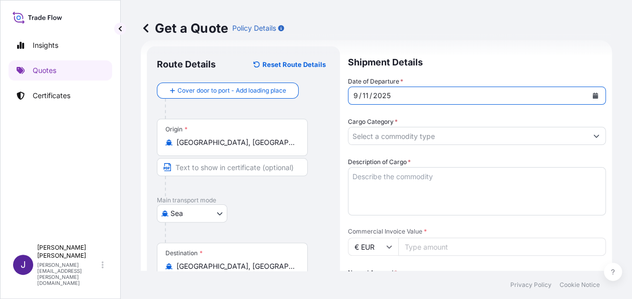
click at [441, 134] on input "Cargo Category *" at bounding box center [468, 136] width 239 height 18
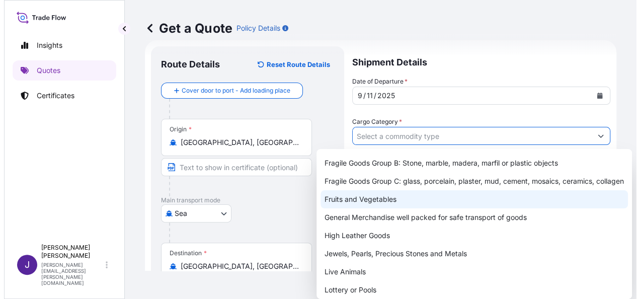
scroll to position [101, 0]
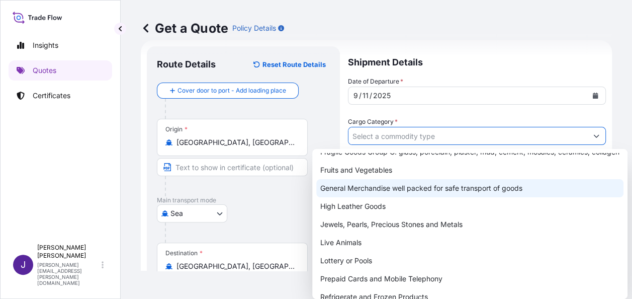
click at [401, 196] on div "General Merchandise well packed for safe transport of goods" at bounding box center [469, 188] width 307 height 18
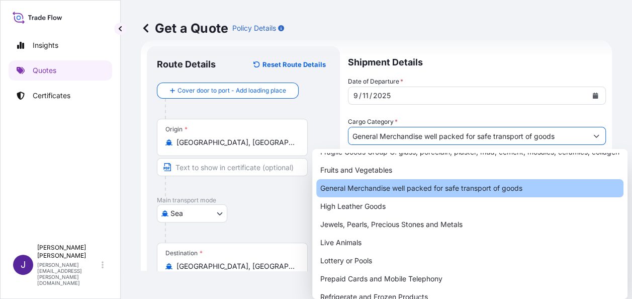
type input "General Merchandise well packed for safe transport of goods"
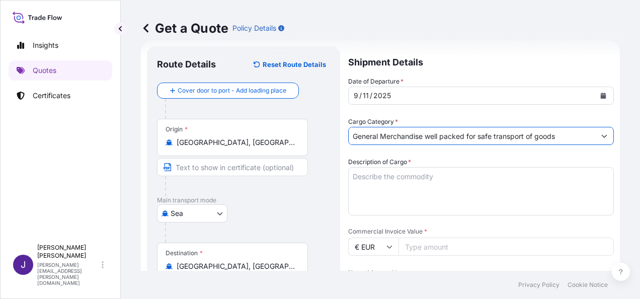
click at [409, 175] on textarea "Description of Cargo *" at bounding box center [481, 191] width 266 height 48
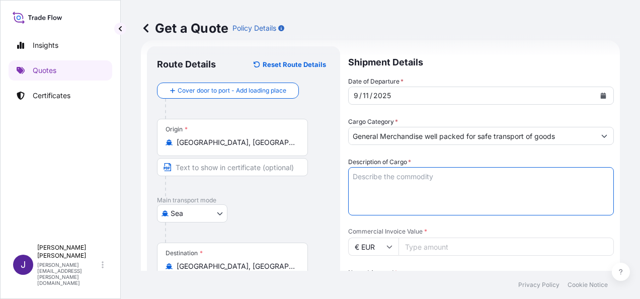
click at [389, 175] on textarea "Description of Cargo *" at bounding box center [481, 191] width 266 height 48
paste textarea "MAQUINARIA - ENVASES"
type textarea "MAQUINARIA - ENVASES"
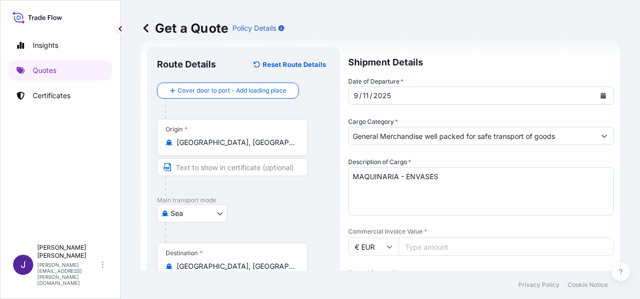
click at [435, 251] on input "Commercial Invoice Value *" at bounding box center [506, 246] width 215 height 18
click at [386, 245] on icon at bounding box center [389, 247] width 6 height 6
click at [375, 262] on div "$ USD" at bounding box center [373, 266] width 42 height 19
type input "$ USD"
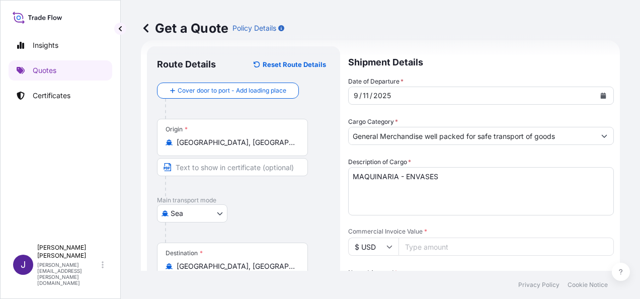
click at [410, 246] on input "Commercial Invoice Value *" at bounding box center [506, 246] width 215 height 18
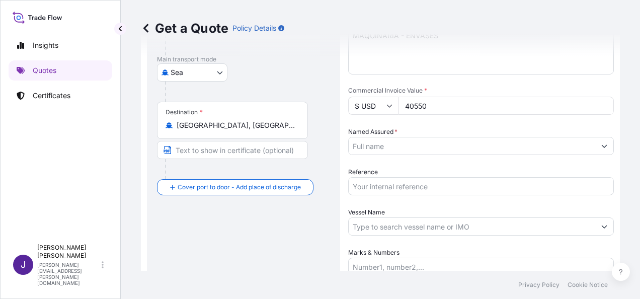
scroll to position [177, 0]
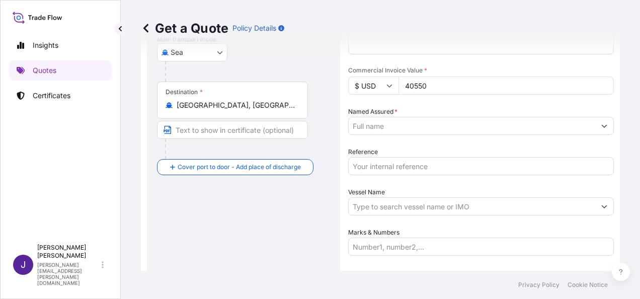
type input "40550"
click at [376, 121] on input "Named Assured *" at bounding box center [468, 126] width 239 height 18
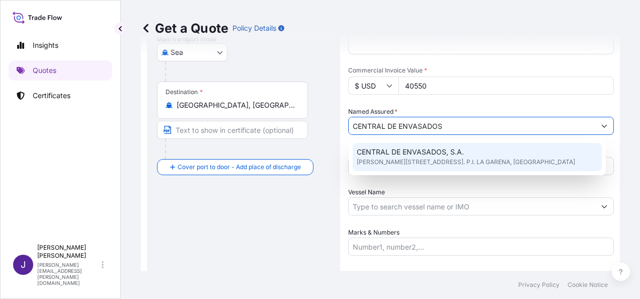
click at [405, 157] on span "[PERSON_NAME][STREET_ADDRESS]. P.I. LA GARENA, [GEOGRAPHIC_DATA]" at bounding box center [466, 162] width 218 height 10
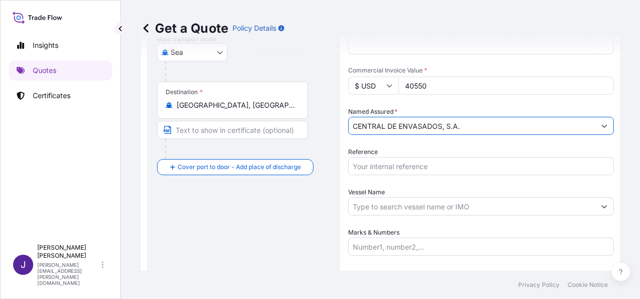
type input "CENTRAL DE ENVASADOS, S.A."
click at [409, 165] on input "Reference" at bounding box center [481, 166] width 266 height 18
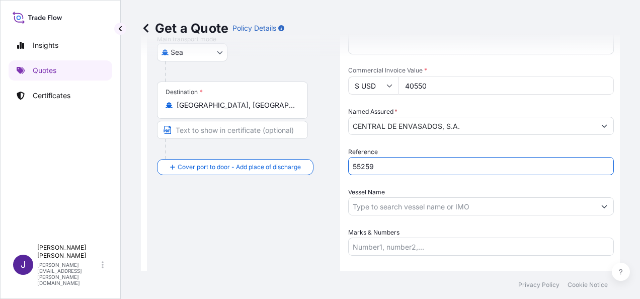
type input "55259"
click at [480, 207] on input "Vessel Name" at bounding box center [472, 206] width 247 height 18
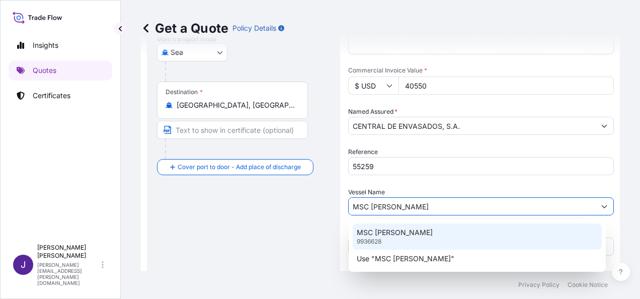
click at [360, 235] on p "MSC [PERSON_NAME]" at bounding box center [395, 232] width 76 height 10
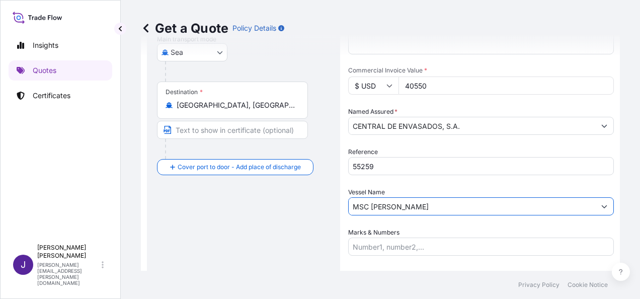
type input "MSC [PERSON_NAME]"
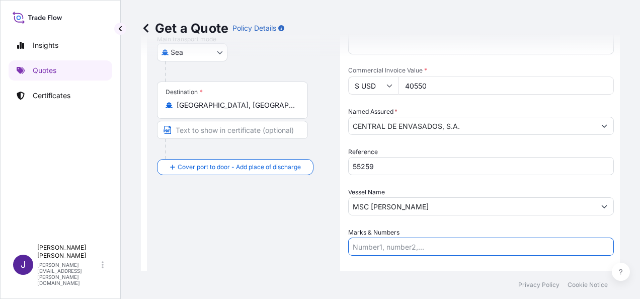
click at [373, 250] on input "Marks & Numbers" at bounding box center [481, 246] width 266 height 18
paste input "BMOU6965358 LCL Seal nº FJ255313 / 1935KG - 19.48M3 / 5 BULTOS"
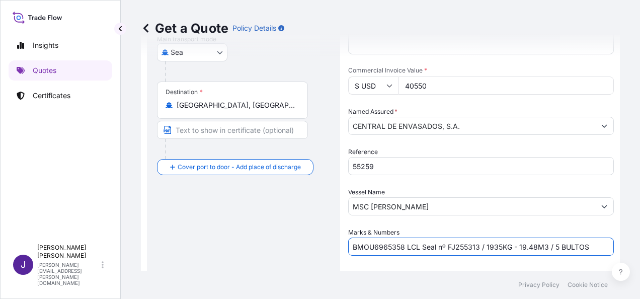
type input "BMOU6965358 LCL Seal nº FJ255313 / 1935KG - 19.48M3 / 5 BULTOS"
click at [208, 252] on div "Route Details Reset Route Details Cover door to port - Add loading place Place …" at bounding box center [243, 107] width 173 height 425
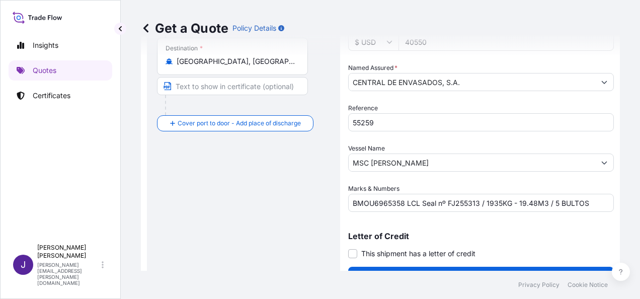
scroll to position [243, 0]
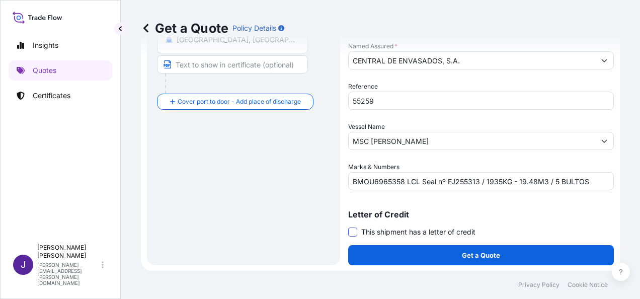
click at [354, 232] on span at bounding box center [352, 231] width 9 height 9
click at [348, 226] on input "This shipment has a letter of credit" at bounding box center [348, 226] width 0 height 0
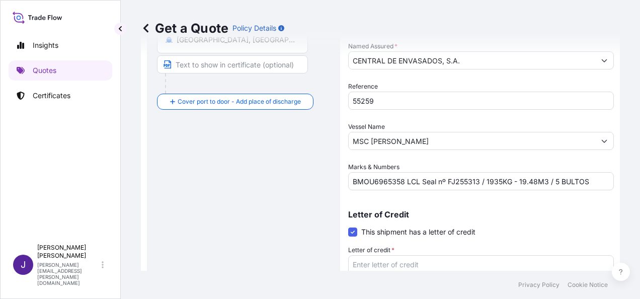
scroll to position [319, 0]
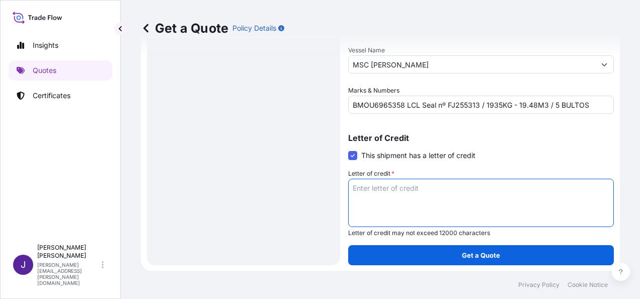
click at [397, 186] on textarea "Letter of credit *" at bounding box center [481, 203] width 266 height 48
paste textarea "CENTRAL DE ENVASADOS, S.A. C/ [PERSON_NAME], 10 - P.I. LA GARENA"
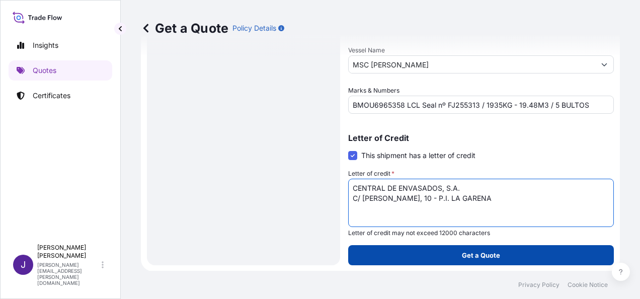
type textarea "CENTRAL DE ENVASADOS, S.A. C/ [PERSON_NAME], 10 - P.I. LA GARENA"
click at [494, 257] on p "Get a Quote" at bounding box center [481, 255] width 38 height 10
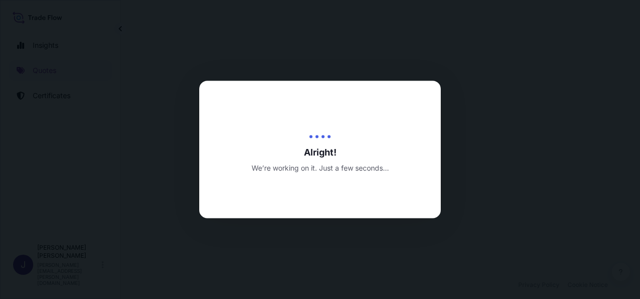
select select "Sea"
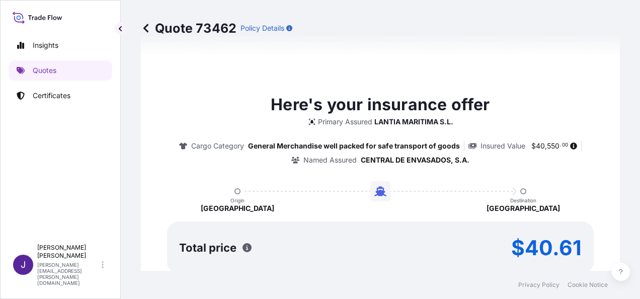
scroll to position [801, 0]
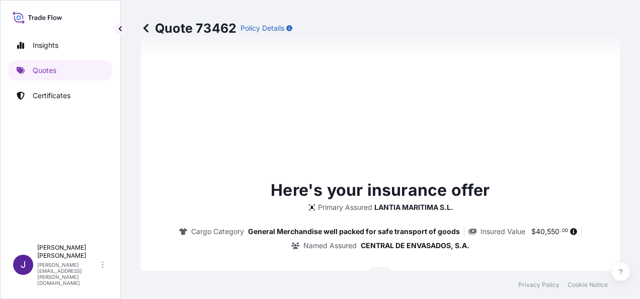
type input "[DATE]"
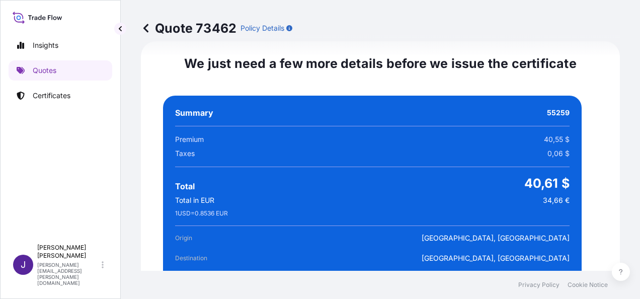
scroll to position [1900, 0]
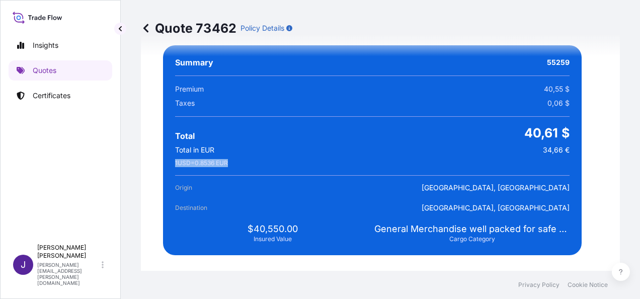
drag, startPoint x: 175, startPoint y: 161, endPoint x: 233, endPoint y: 162, distance: 58.9
click at [233, 162] on div "Summary 55259 Premium 40,55 $ Taxes 0,06 $ Total 40,61 $ Total in EUR 34,66 € 1…" at bounding box center [372, 150] width 419 height 210
drag, startPoint x: 233, startPoint y: 162, endPoint x: 228, endPoint y: 161, distance: 5.1
copy span "1 USD = 0.8536 EUR"
drag, startPoint x: 536, startPoint y: 148, endPoint x: 563, endPoint y: 147, distance: 26.2
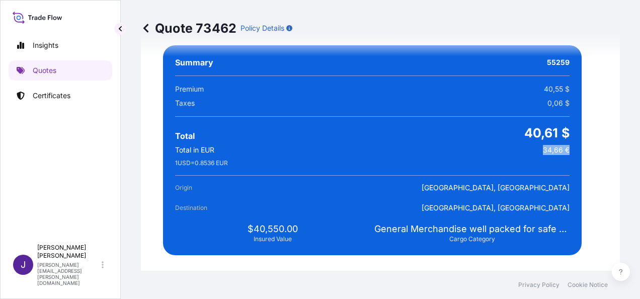
click at [563, 147] on div "Summary 55259 Premium 40,55 $ Taxes 0,06 $ Total 40,61 $ Total in EUR 34,66 € 1…" at bounding box center [372, 150] width 419 height 210
drag, startPoint x: 563, startPoint y: 147, endPoint x: 557, endPoint y: 146, distance: 5.1
copy span "34,66 €"
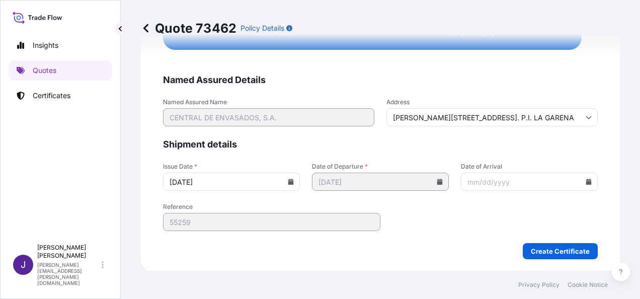
scroll to position [2107, 0]
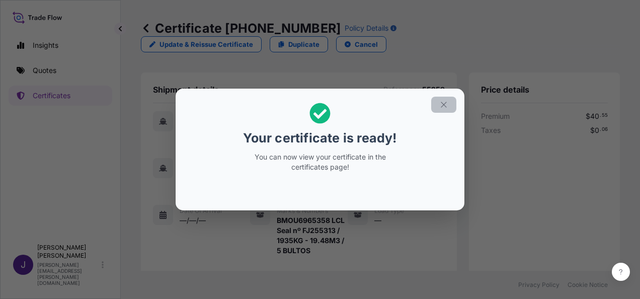
click at [448, 102] on icon "button" at bounding box center [443, 104] width 9 height 9
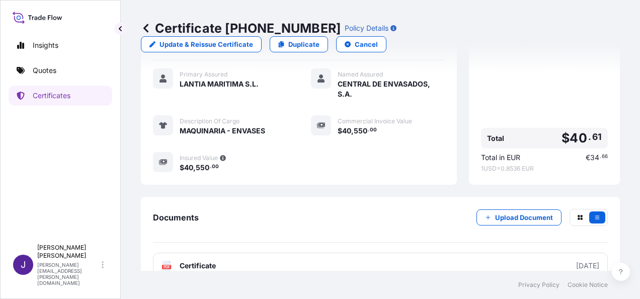
scroll to position [299, 0]
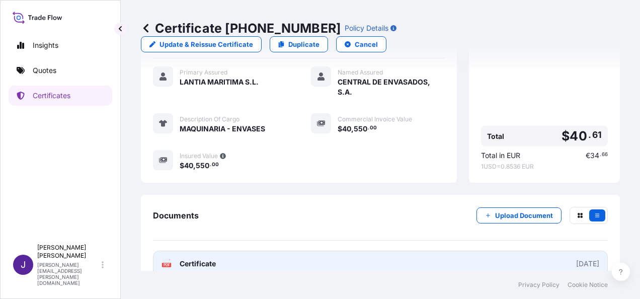
click at [207, 259] on span "Certificate" at bounding box center [198, 264] width 36 height 10
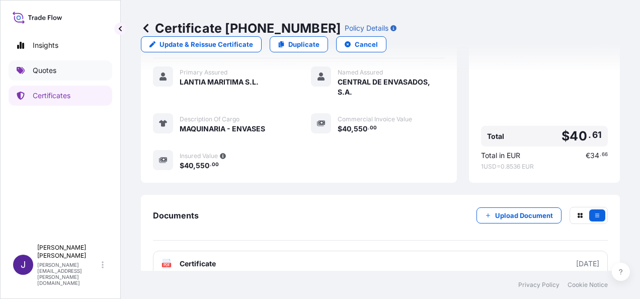
click at [44, 73] on p "Quotes" at bounding box center [45, 70] width 24 height 10
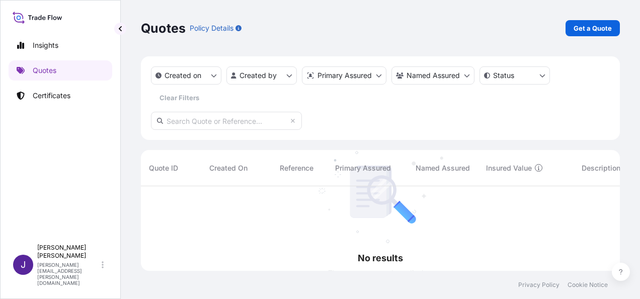
scroll to position [113, 471]
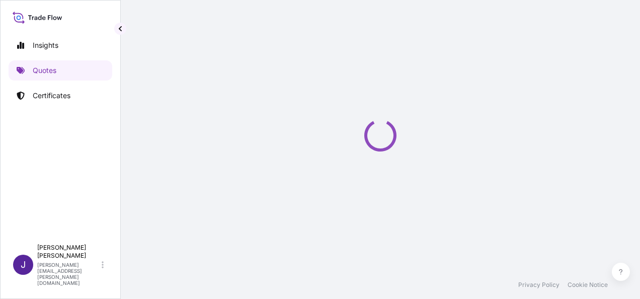
select select "Sea"
